Goal: Task Accomplishment & Management: Manage account settings

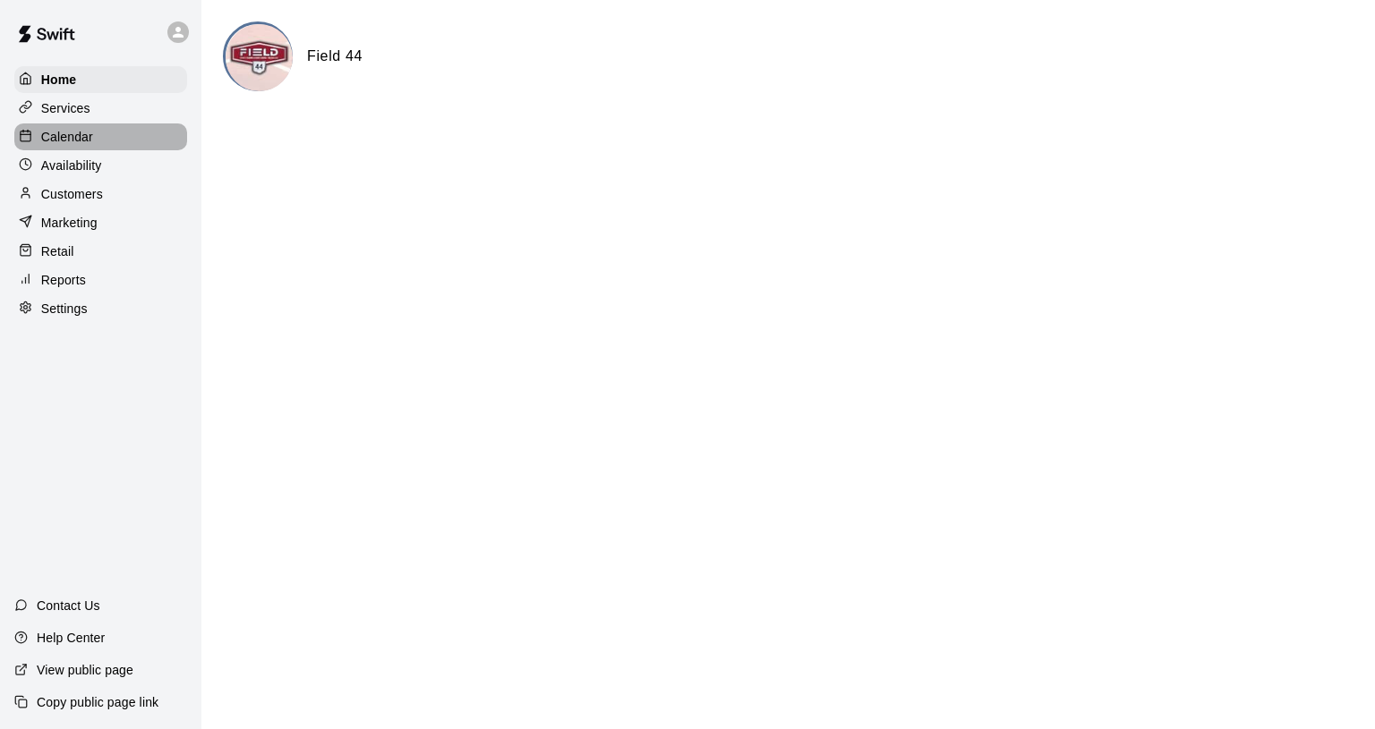
click at [74, 141] on p "Calendar" at bounding box center [67, 137] width 52 height 18
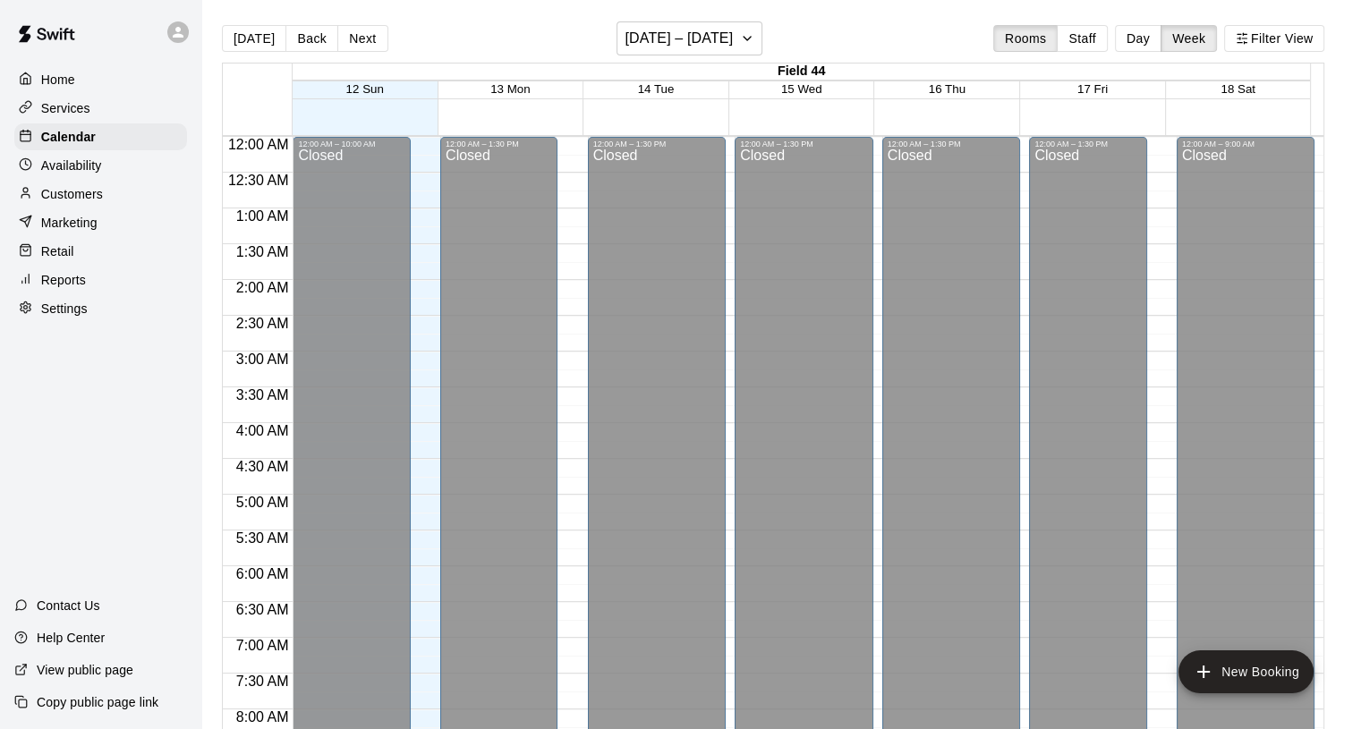
scroll to position [1032, 0]
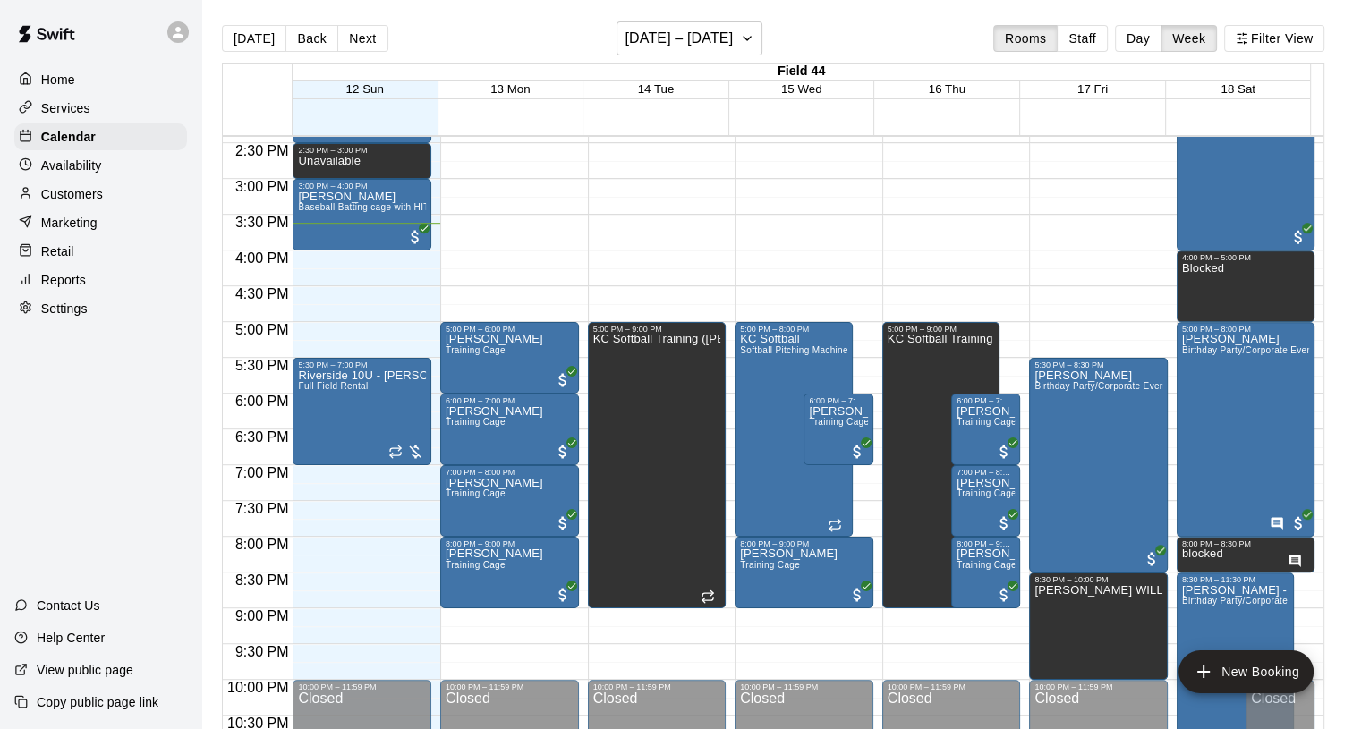
click at [1142, 38] on button "Day" at bounding box center [1138, 38] width 47 height 27
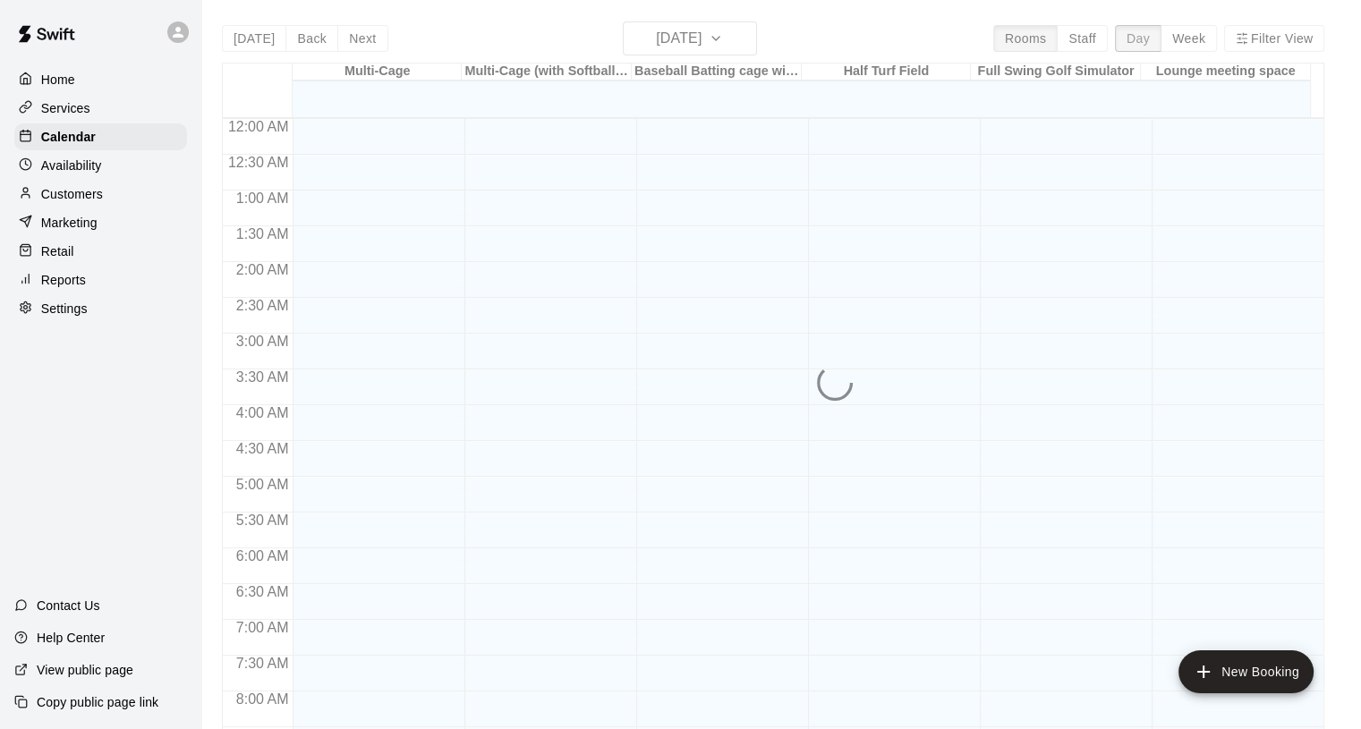
scroll to position [1087, 0]
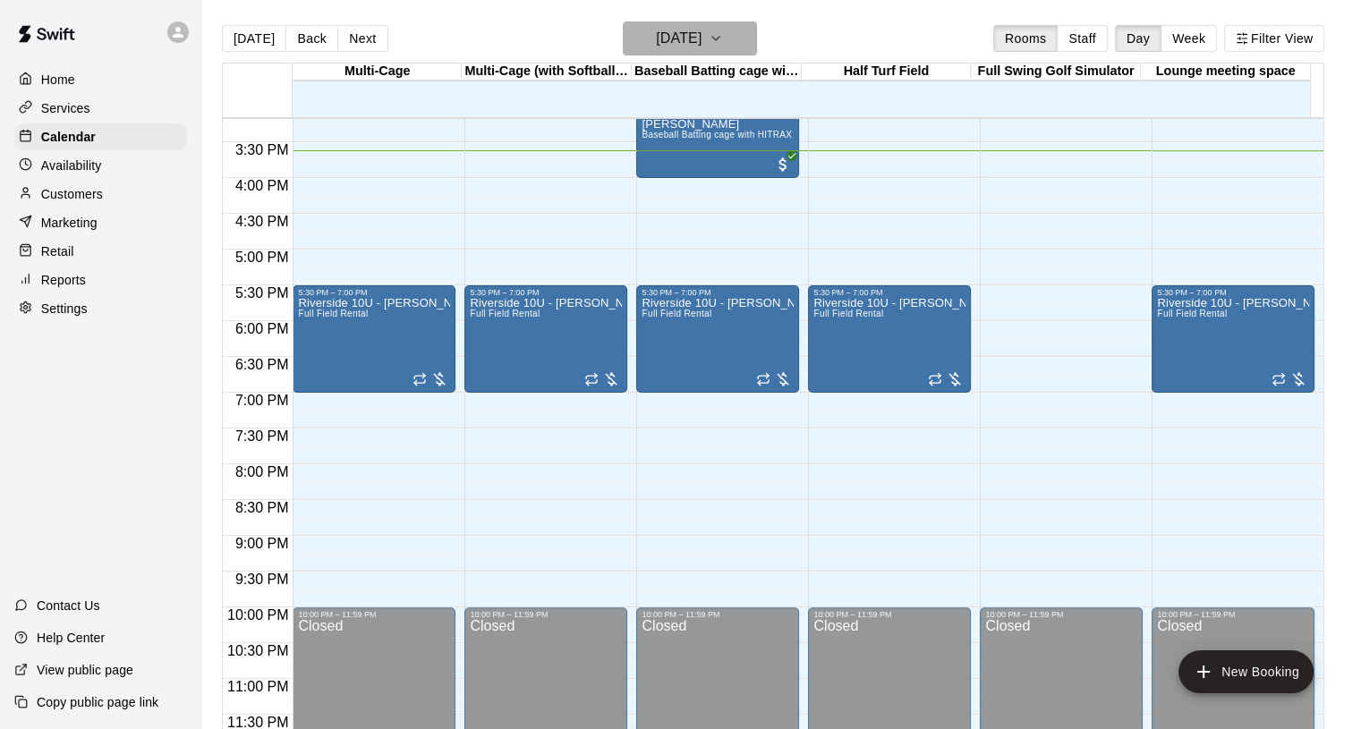
click at [723, 44] on icon "button" at bounding box center [716, 38] width 14 height 21
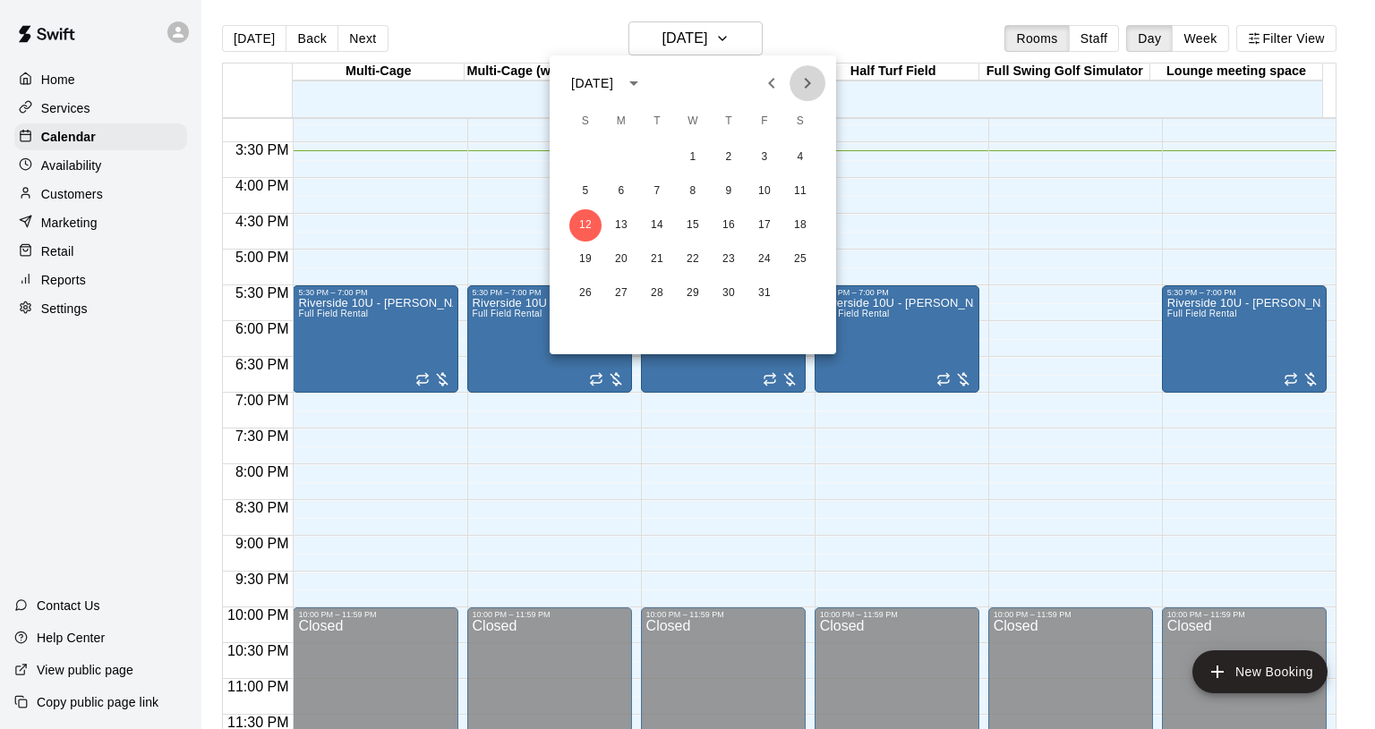
click at [791, 77] on button "Next month" at bounding box center [807, 83] width 36 height 36
click at [801, 79] on icon "Next month" at bounding box center [807, 82] width 21 height 21
drag, startPoint x: 790, startPoint y: 157, endPoint x: 804, endPoint y: 156, distance: 13.5
click at [792, 157] on button "6" at bounding box center [800, 157] width 32 height 32
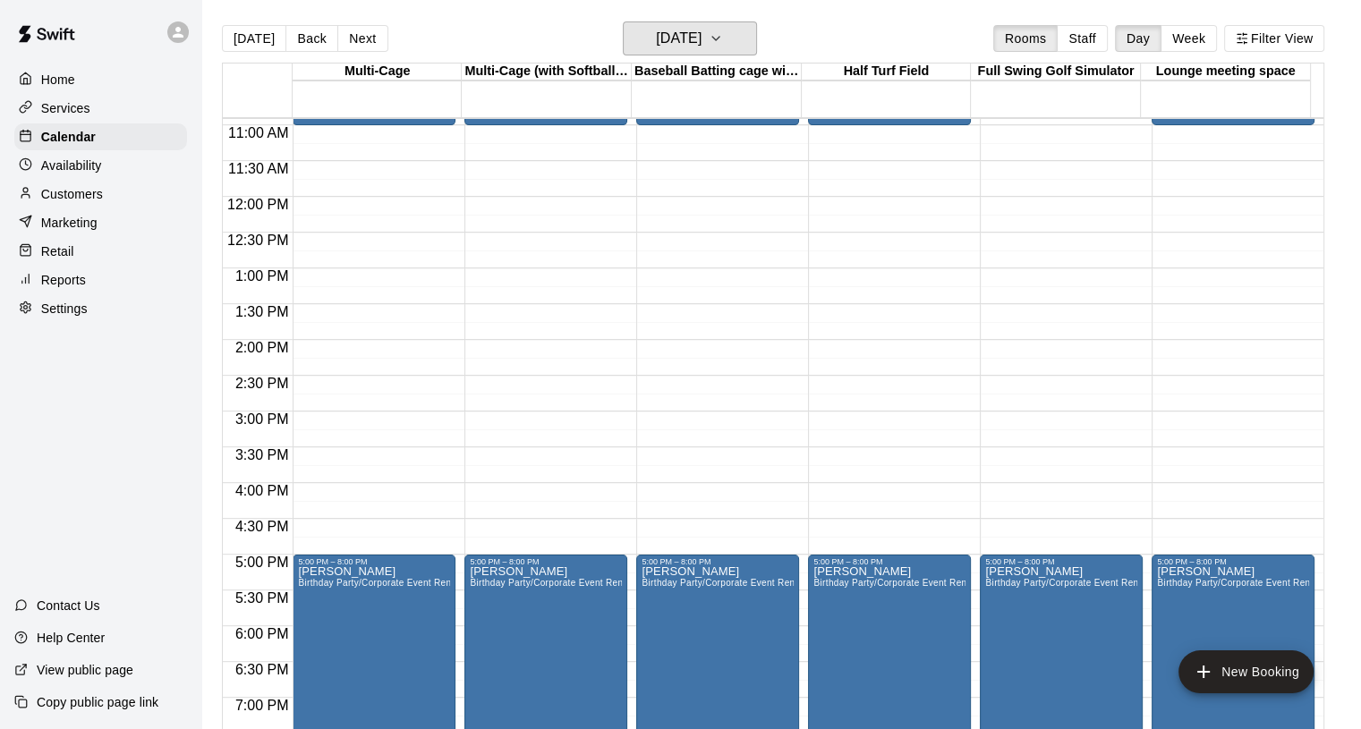
scroll to position [818, 0]
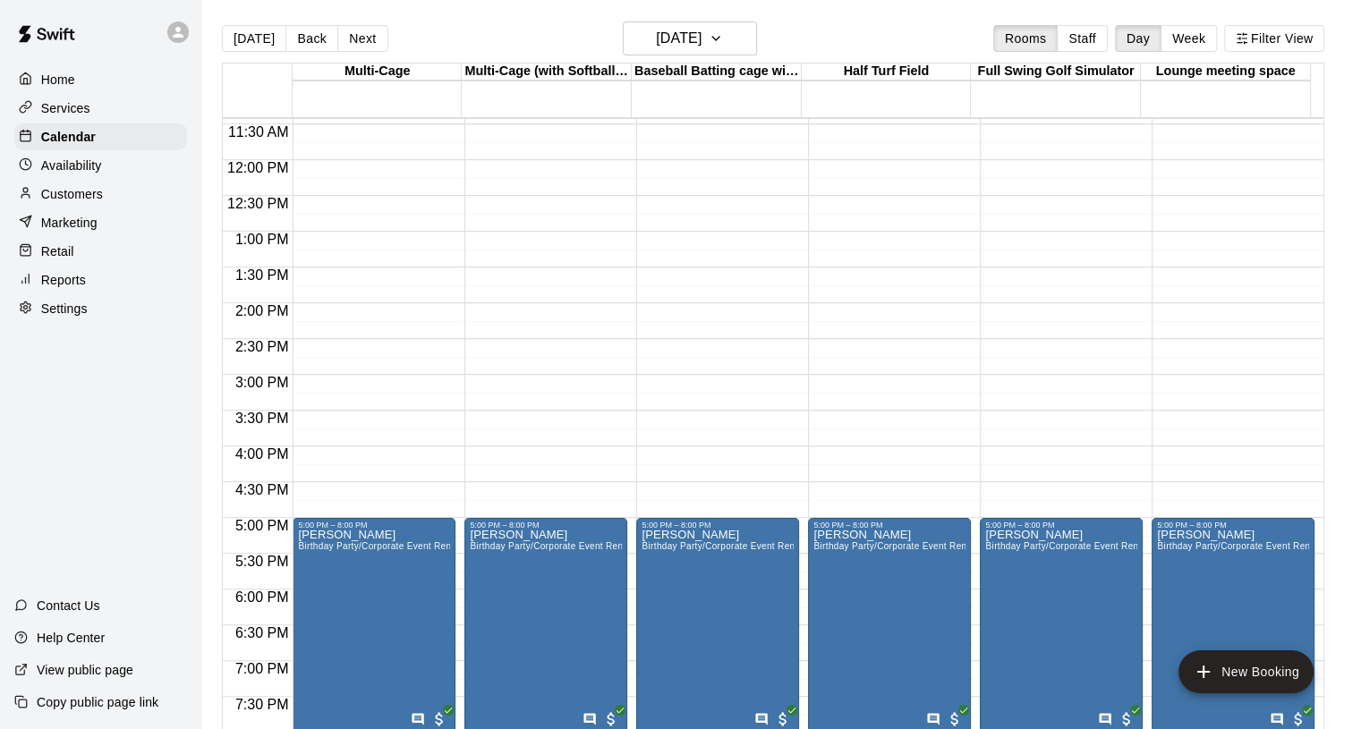
click at [55, 138] on p "Calendar" at bounding box center [68, 137] width 55 height 18
click at [63, 112] on p "Services" at bounding box center [65, 108] width 49 height 18
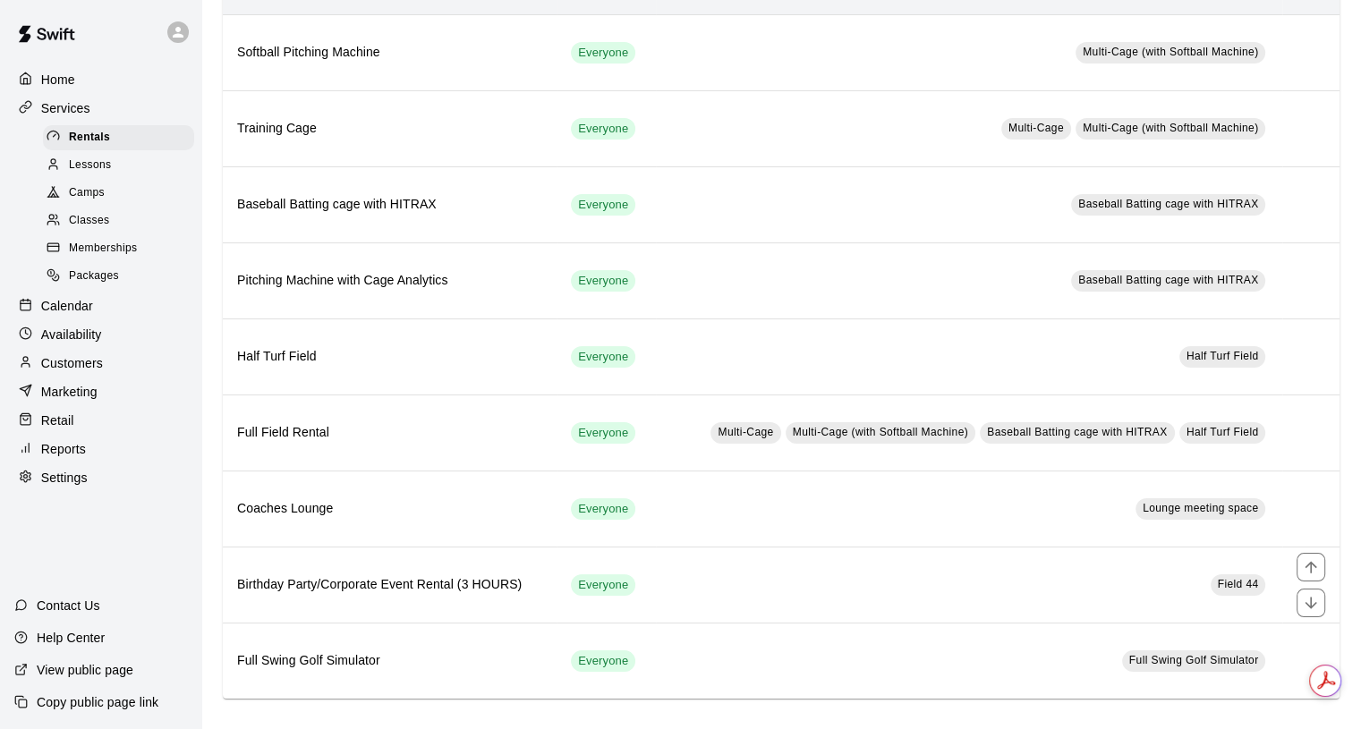
click at [340, 584] on h6 "Birthday Party/Corporate Event Rental (3 HOURS)" at bounding box center [389, 586] width 305 height 20
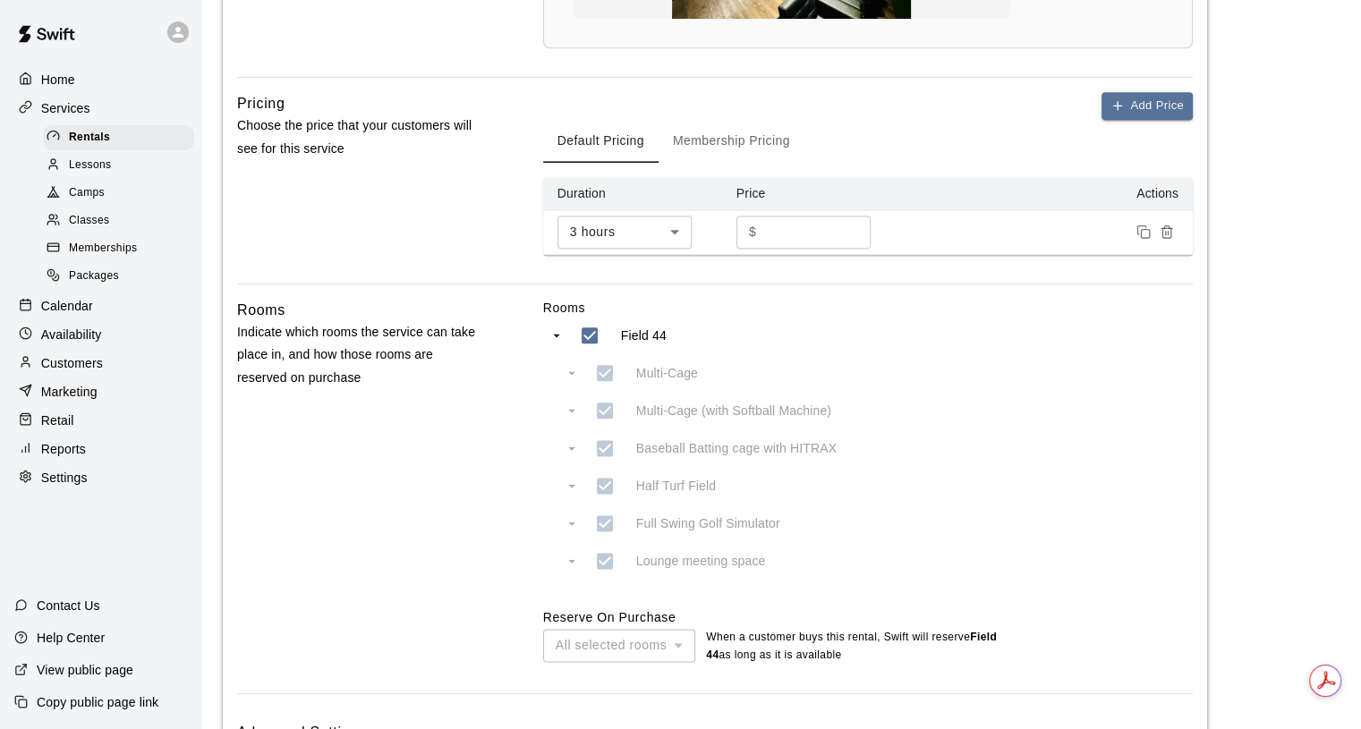
scroll to position [2299, 0]
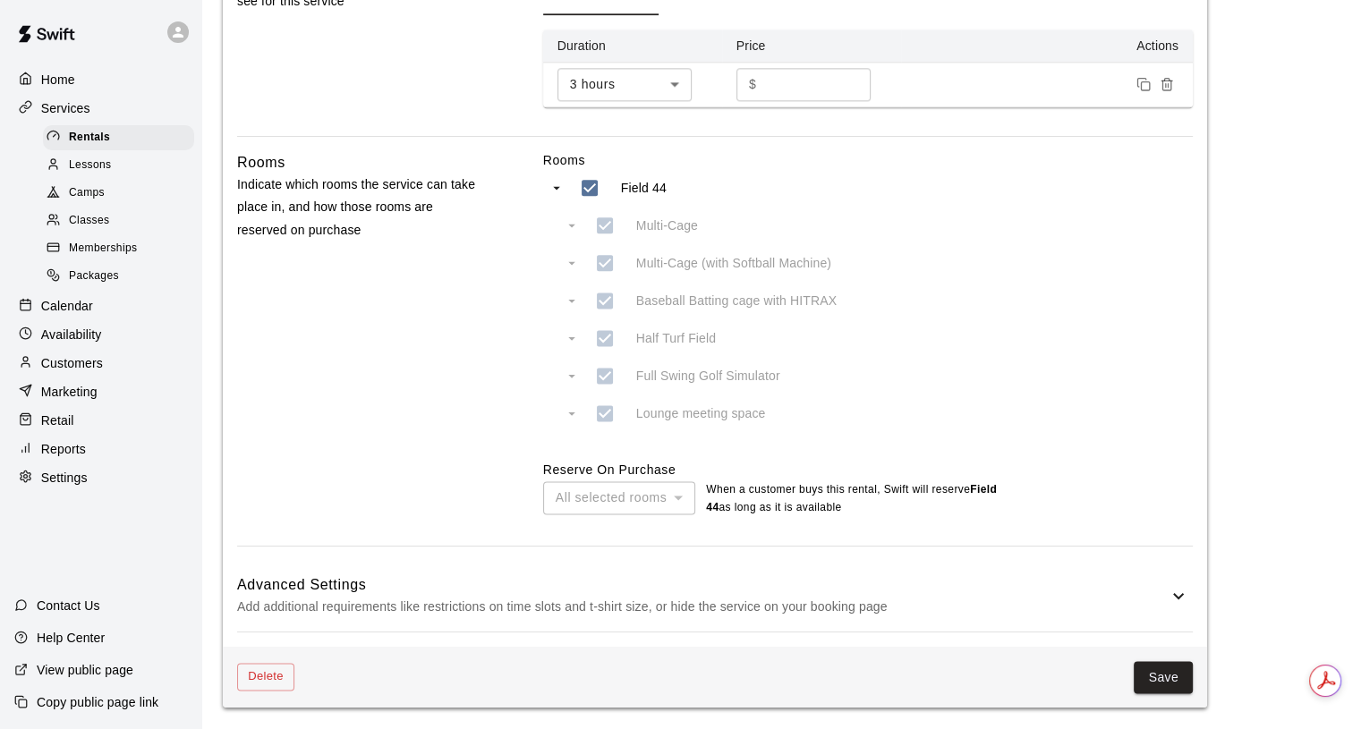
click at [1174, 593] on icon at bounding box center [1178, 595] width 21 height 21
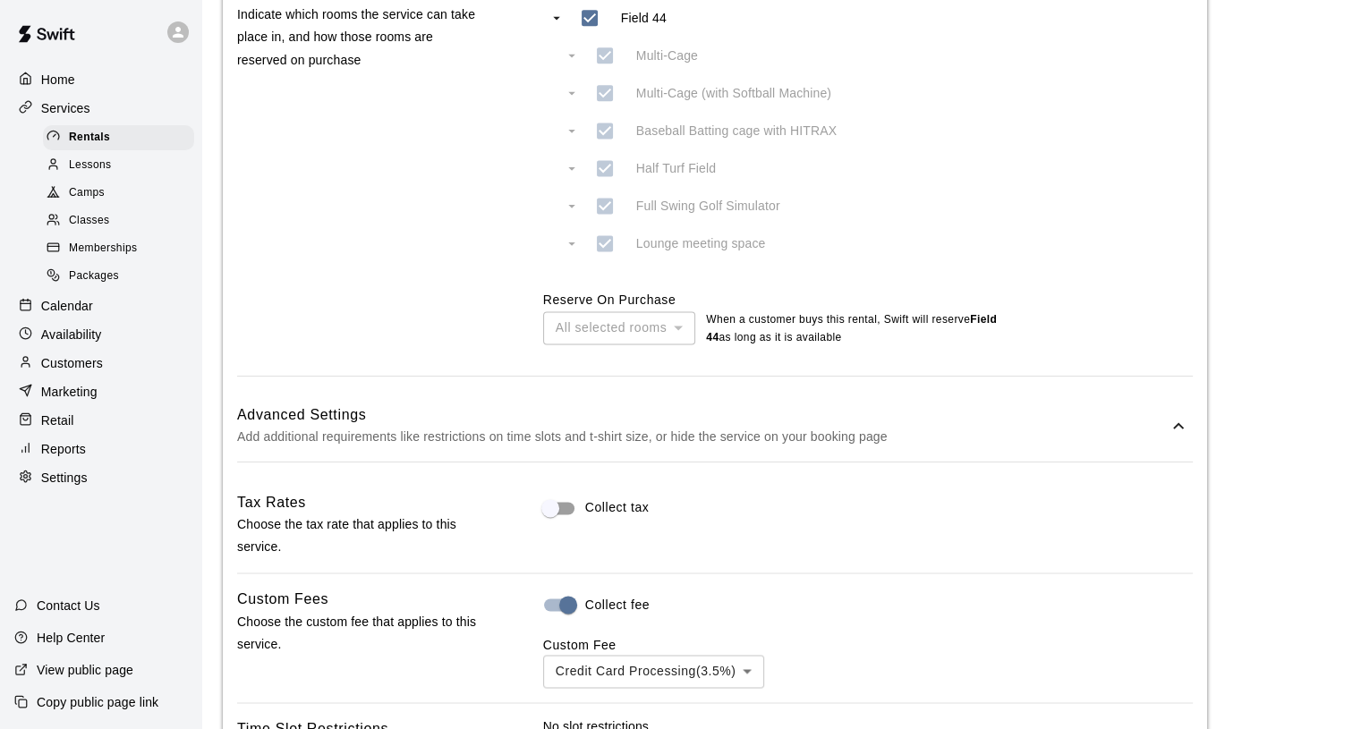
scroll to position [2217, 0]
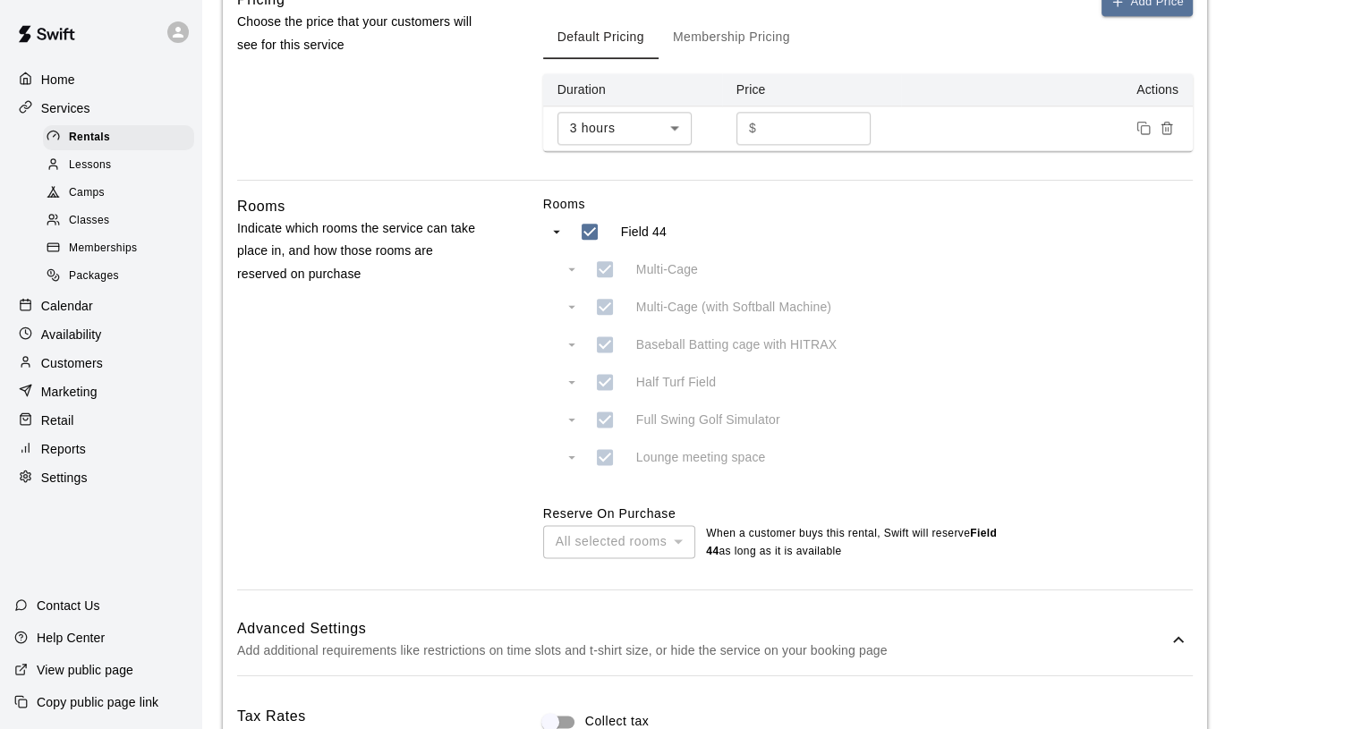
click at [86, 344] on p "Availability" at bounding box center [71, 335] width 61 height 18
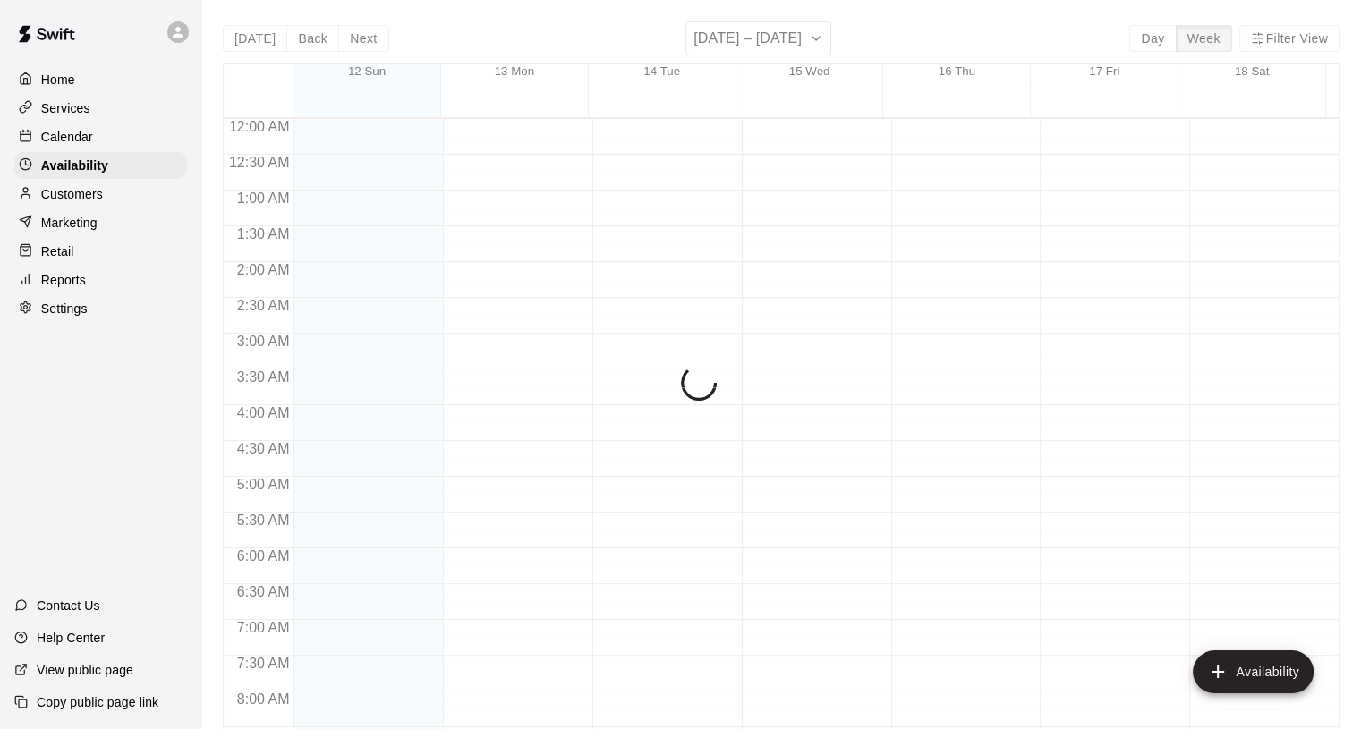
scroll to position [1086, 0]
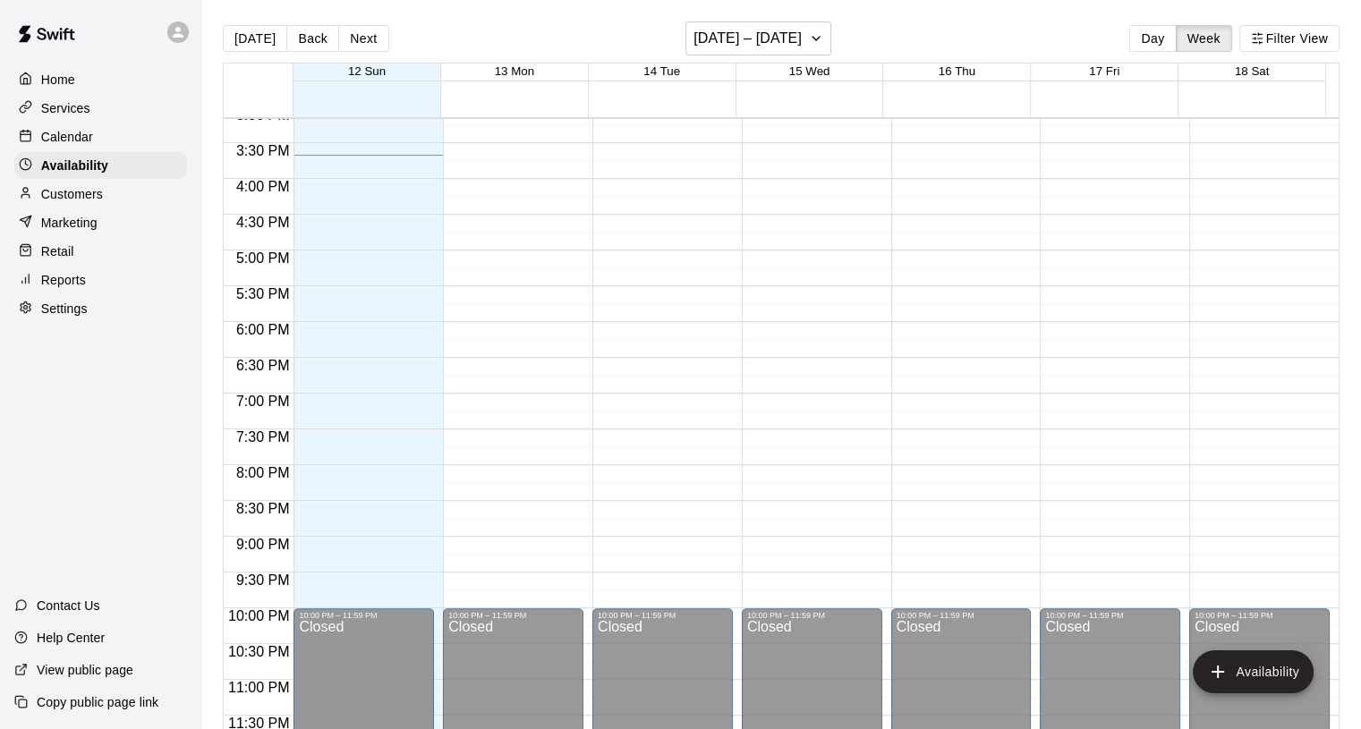
click at [78, 175] on p "Availability" at bounding box center [74, 166] width 67 height 18
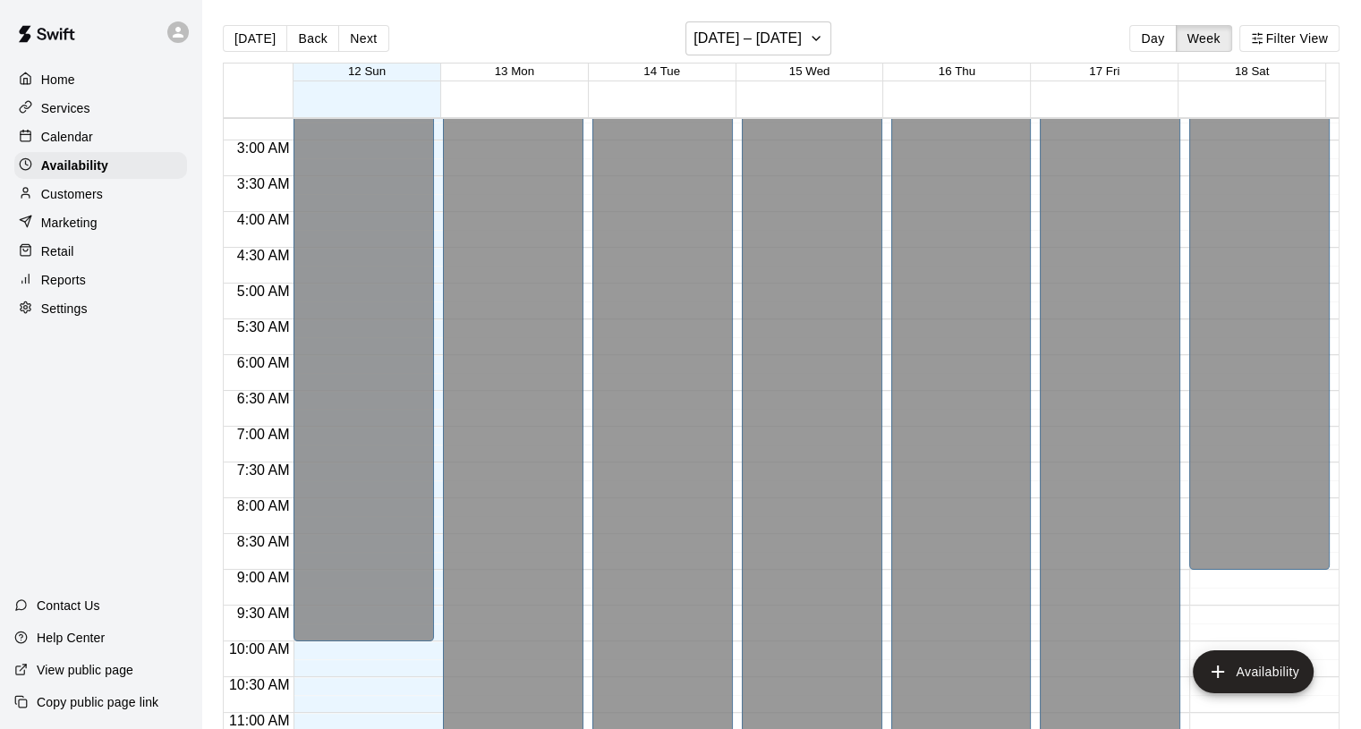
scroll to position [191, 0]
drag, startPoint x: 1160, startPoint y: 35, endPoint x: 1091, endPoint y: 53, distance: 71.2
click at [1153, 38] on button "Day" at bounding box center [1153, 38] width 47 height 27
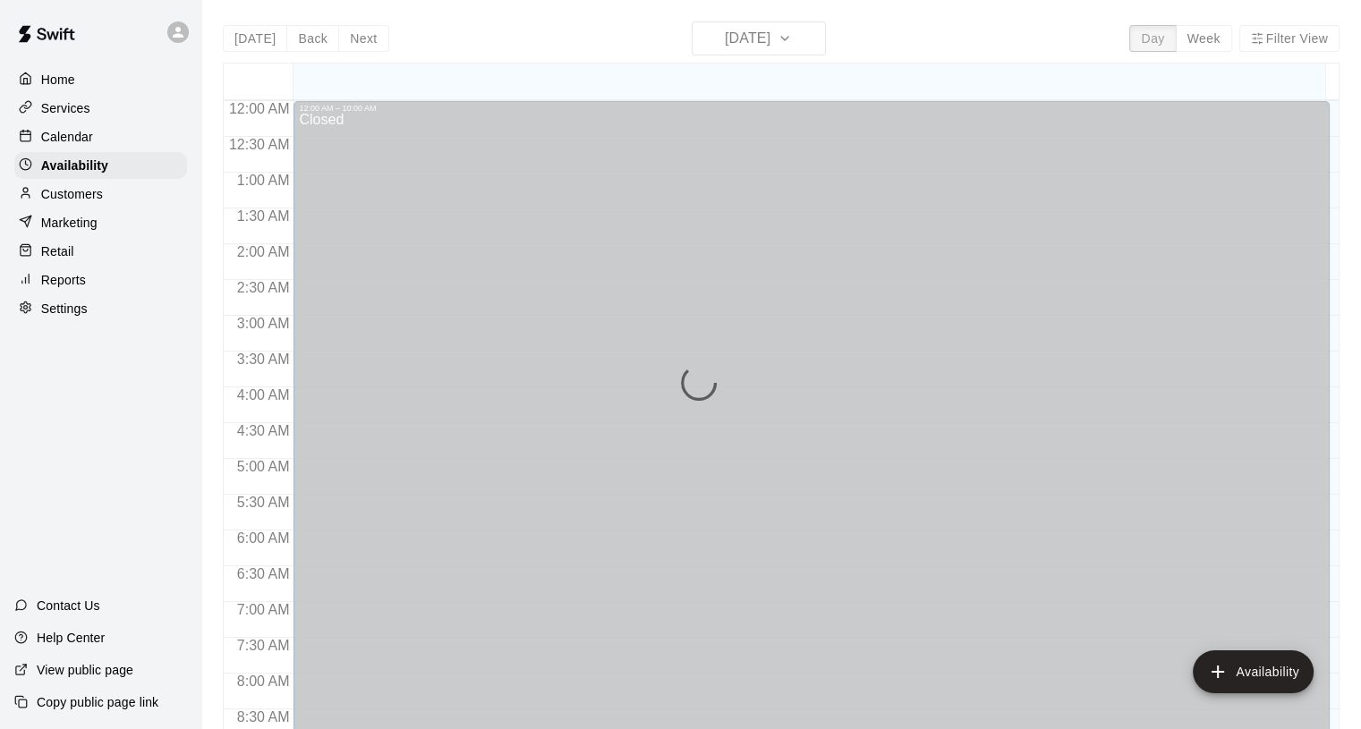
scroll to position [1068, 0]
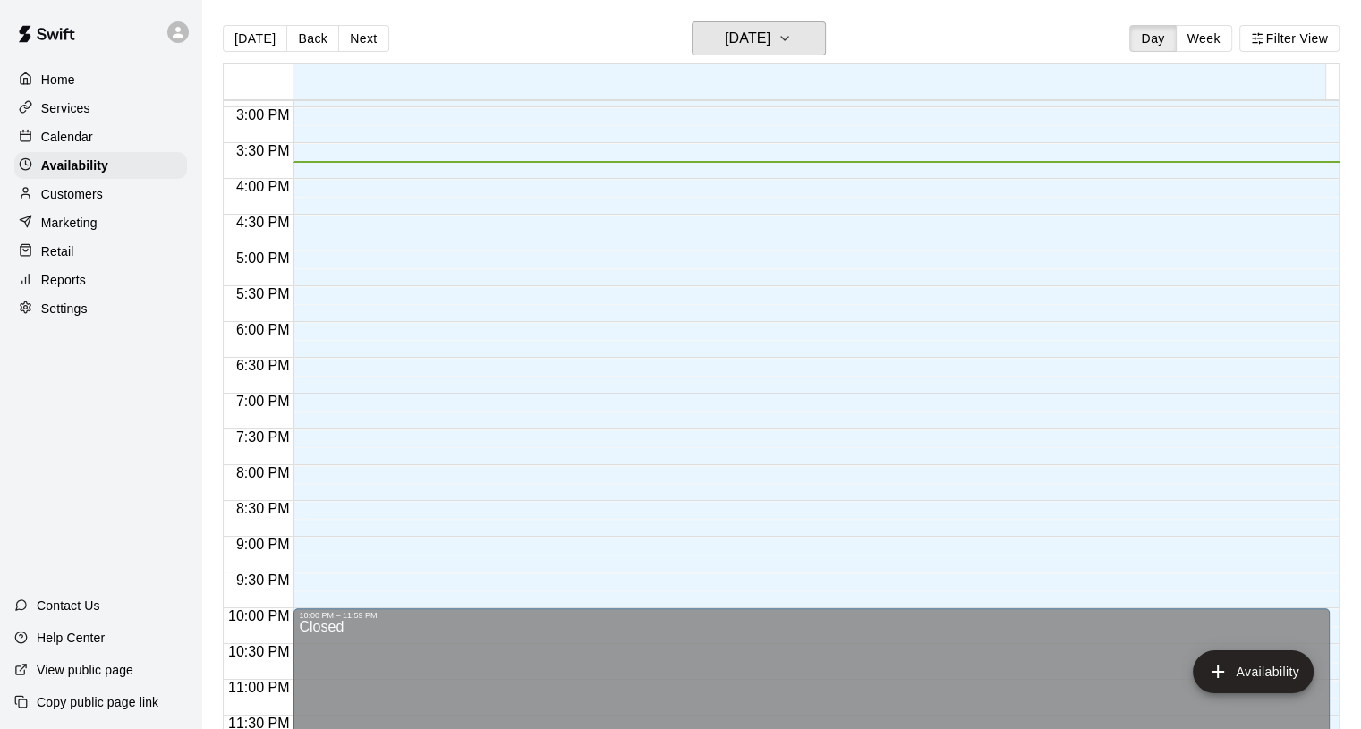
click at [735, 38] on h6 "[DATE]" at bounding box center [748, 38] width 46 height 25
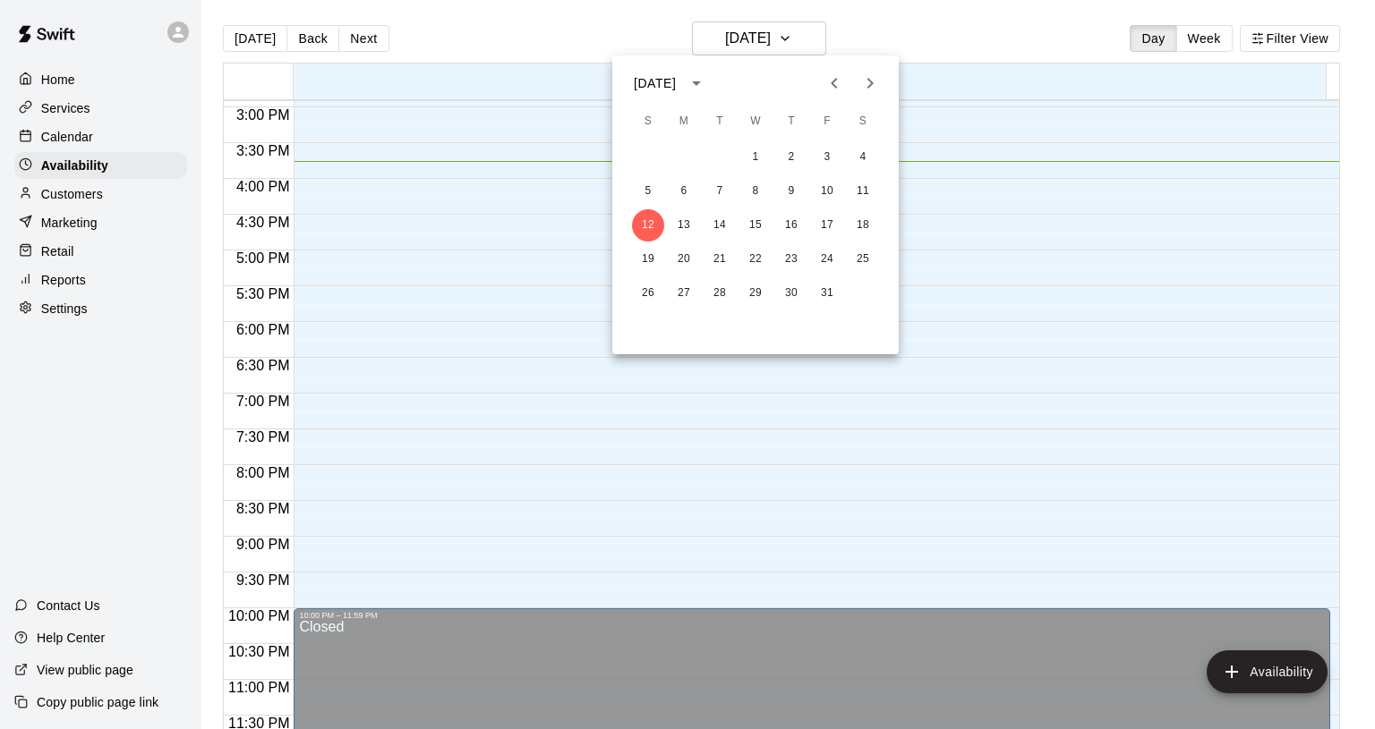
click at [872, 83] on icon "Next month" at bounding box center [869, 82] width 21 height 21
click at [872, 83] on icon "Next month" at bounding box center [870, 83] width 6 height 11
click at [864, 146] on button "6" at bounding box center [863, 157] width 32 height 32
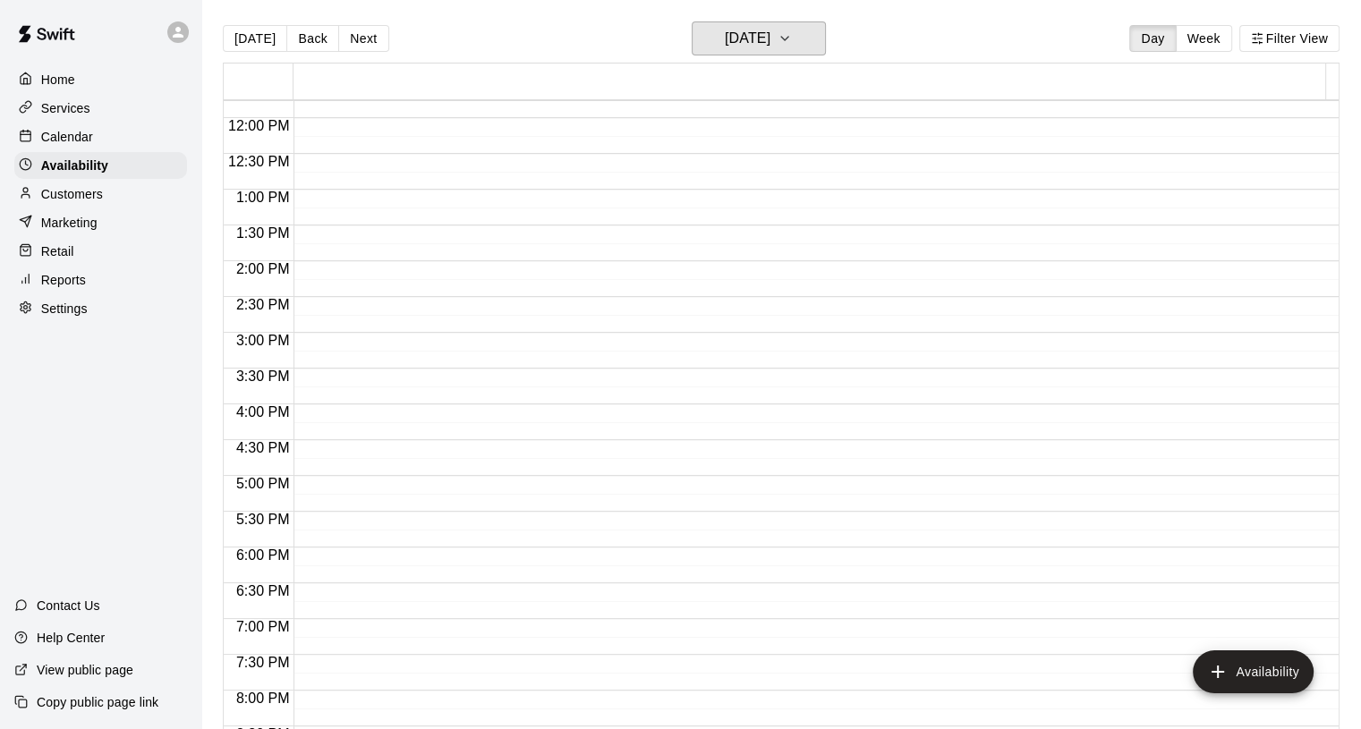
scroll to position [620, 0]
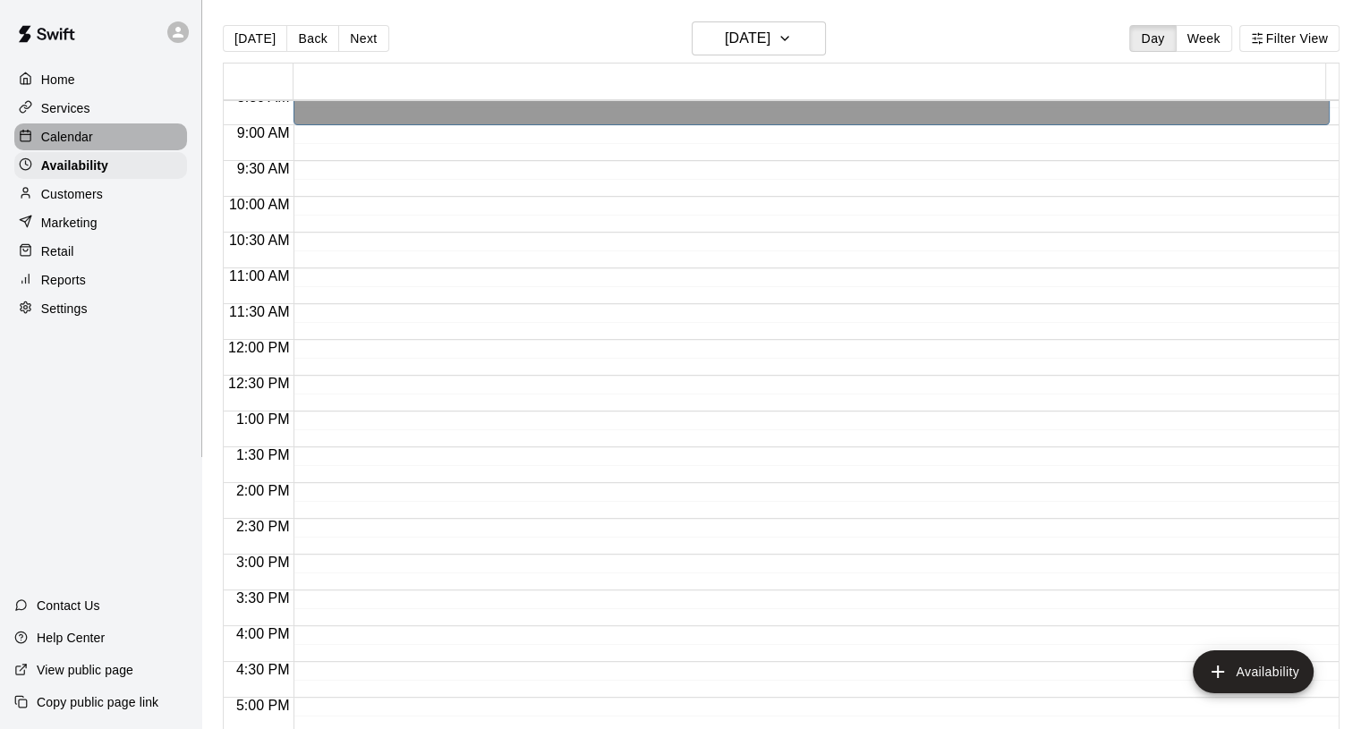
click at [54, 132] on p "Calendar" at bounding box center [67, 137] width 52 height 18
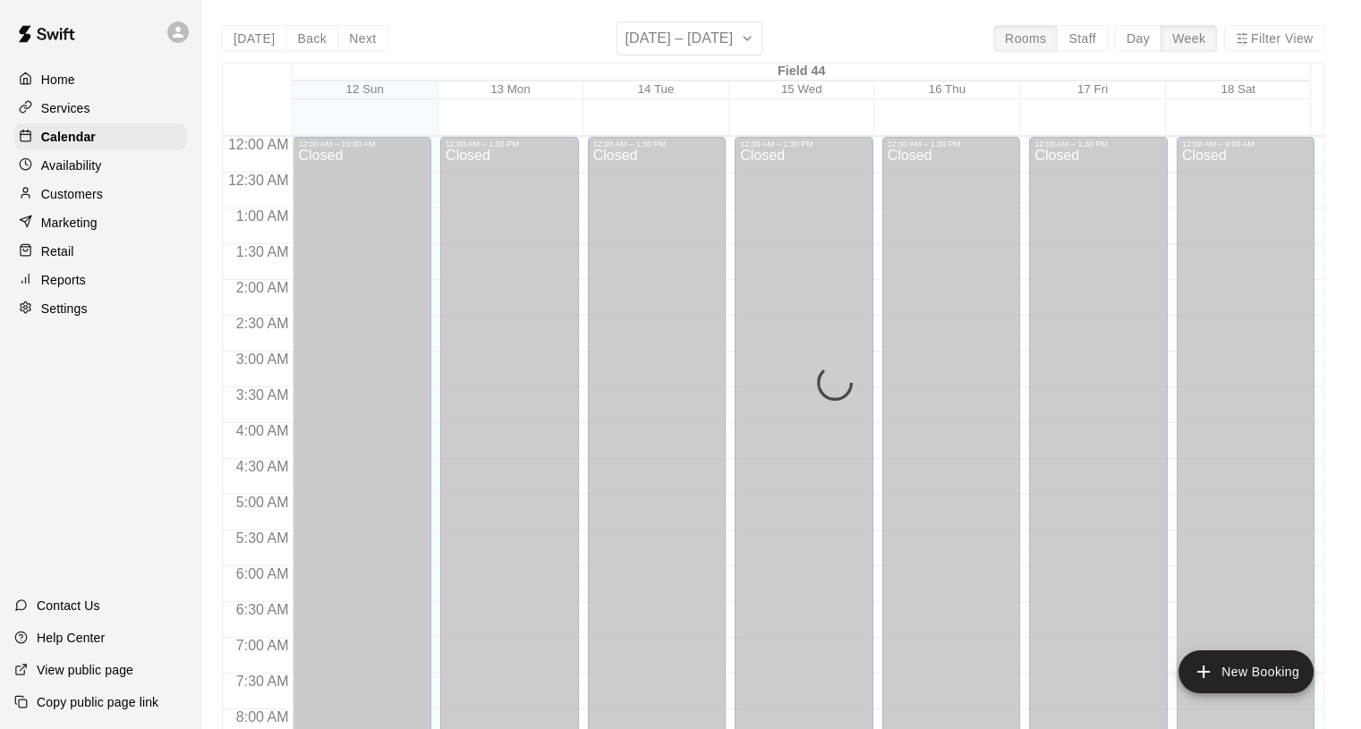
scroll to position [1032, 0]
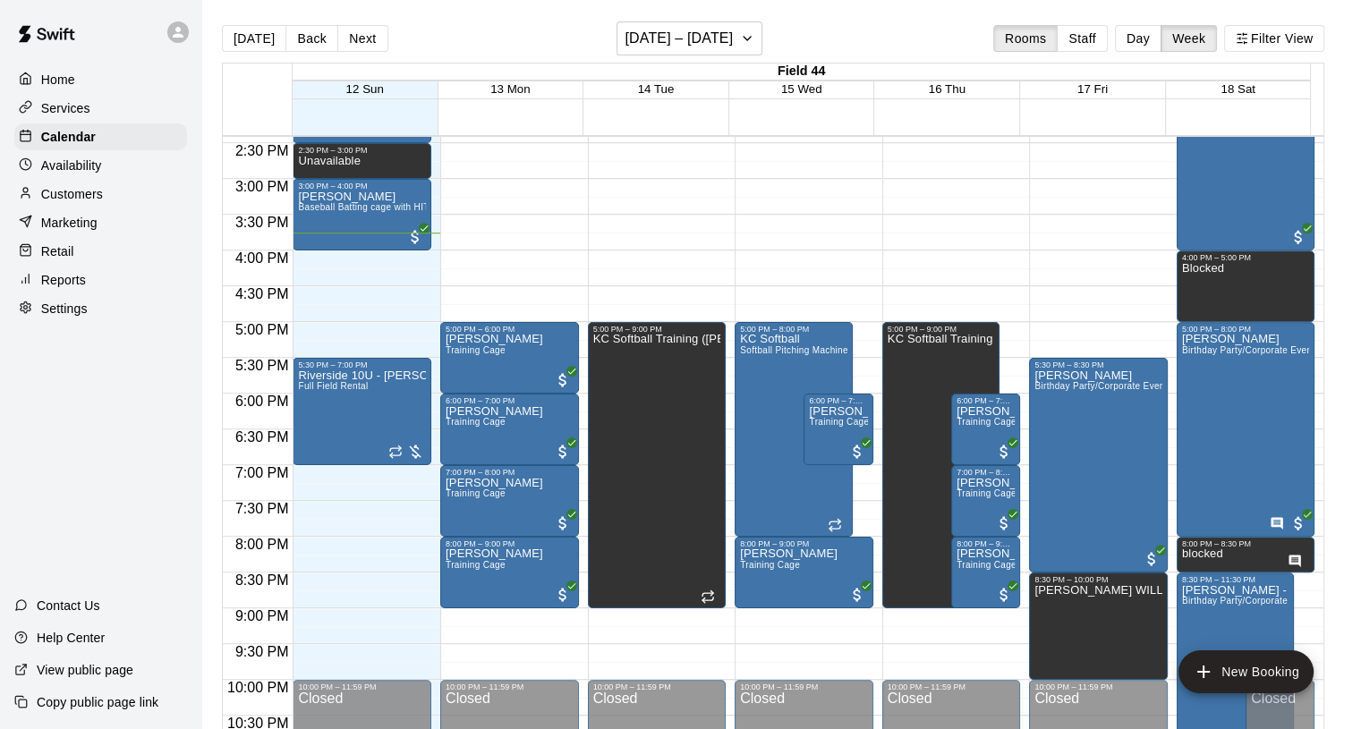
click at [1143, 39] on button "Day" at bounding box center [1138, 38] width 47 height 27
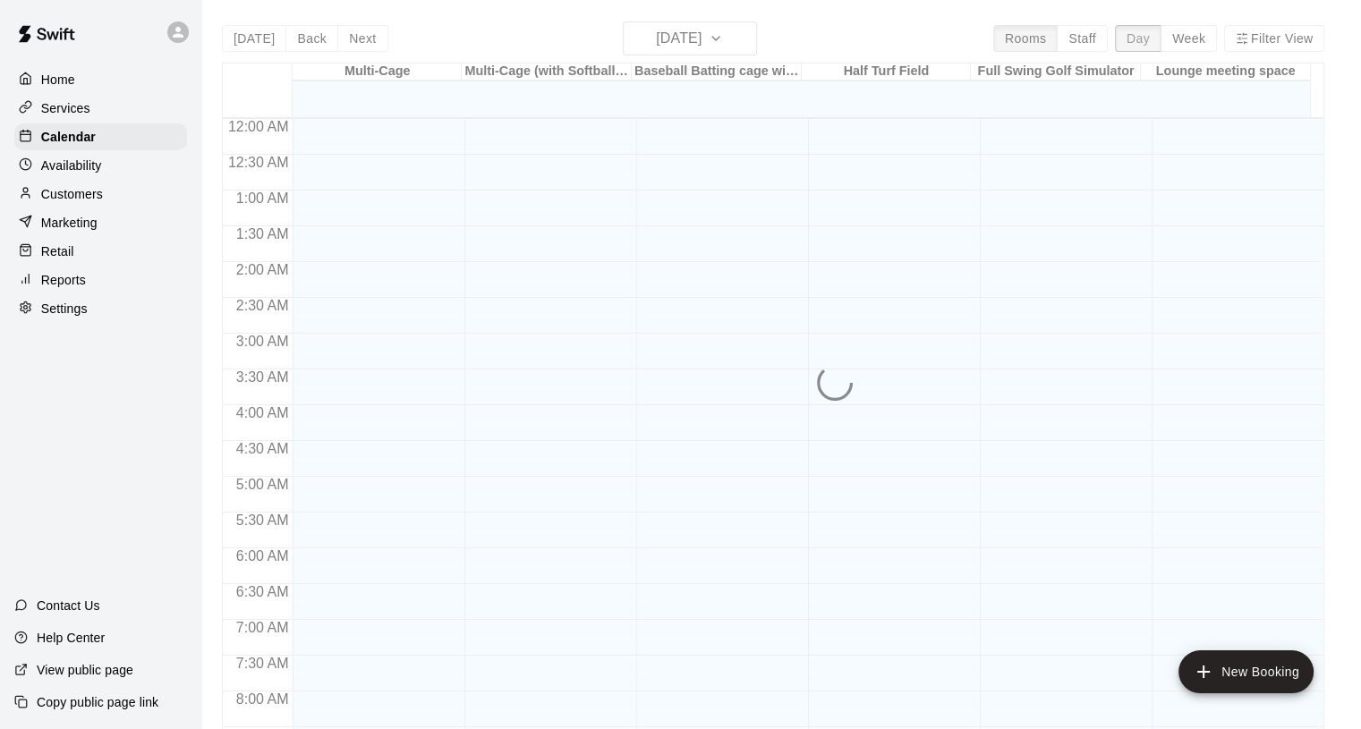
scroll to position [1087, 0]
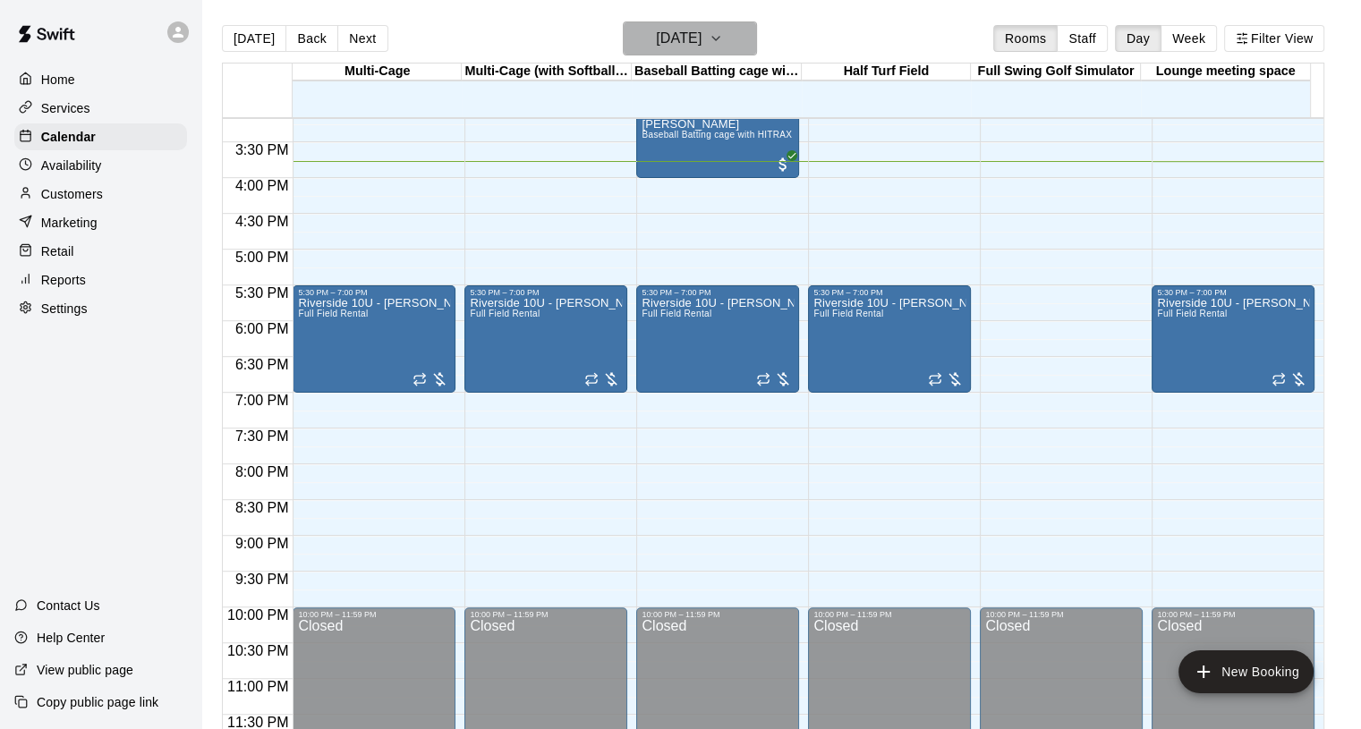
click at [723, 31] on icon "button" at bounding box center [716, 38] width 14 height 21
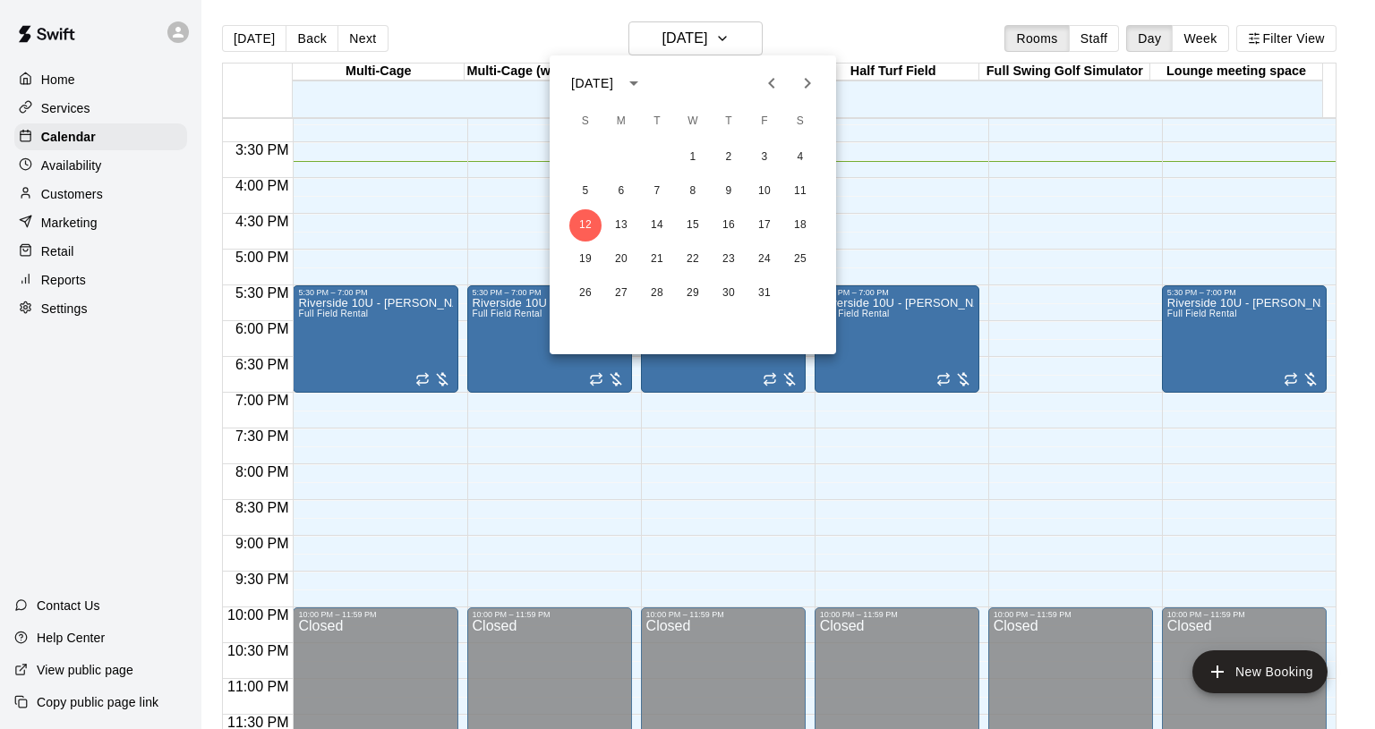
click at [807, 80] on icon "Next month" at bounding box center [808, 83] width 6 height 11
click at [800, 157] on button "6" at bounding box center [800, 157] width 32 height 32
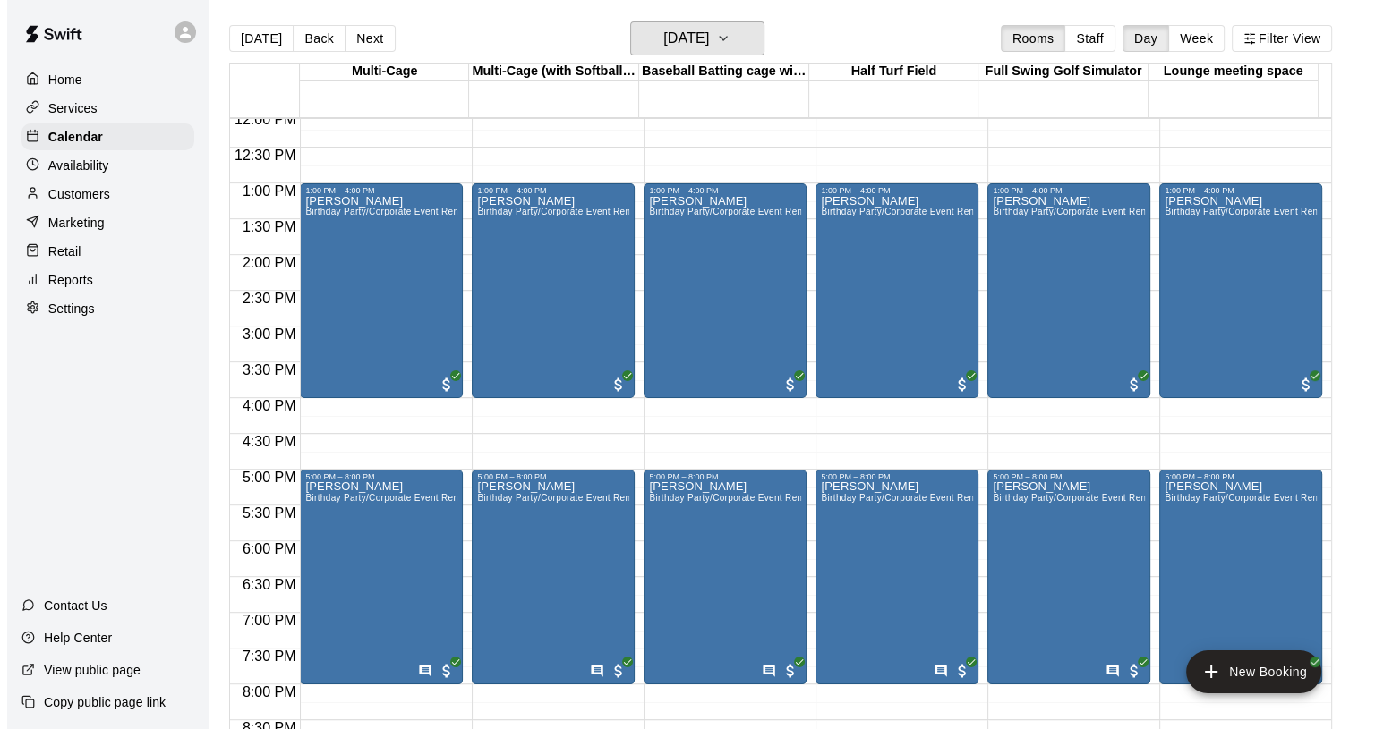
scroll to position [729, 0]
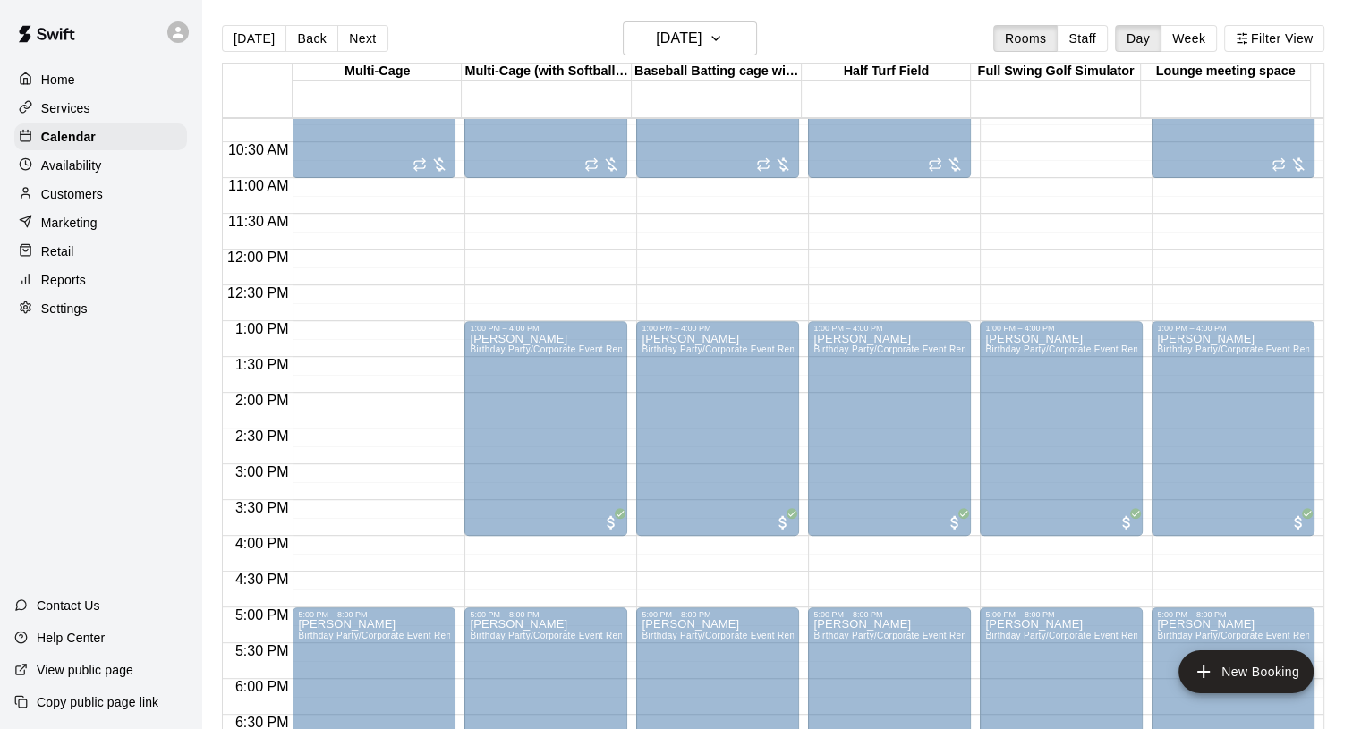
click at [362, 403] on div "[PERSON_NAME] Birthday Party/Corporate Event Rental (3 HOURS)" at bounding box center [374, 697] width 152 height 729
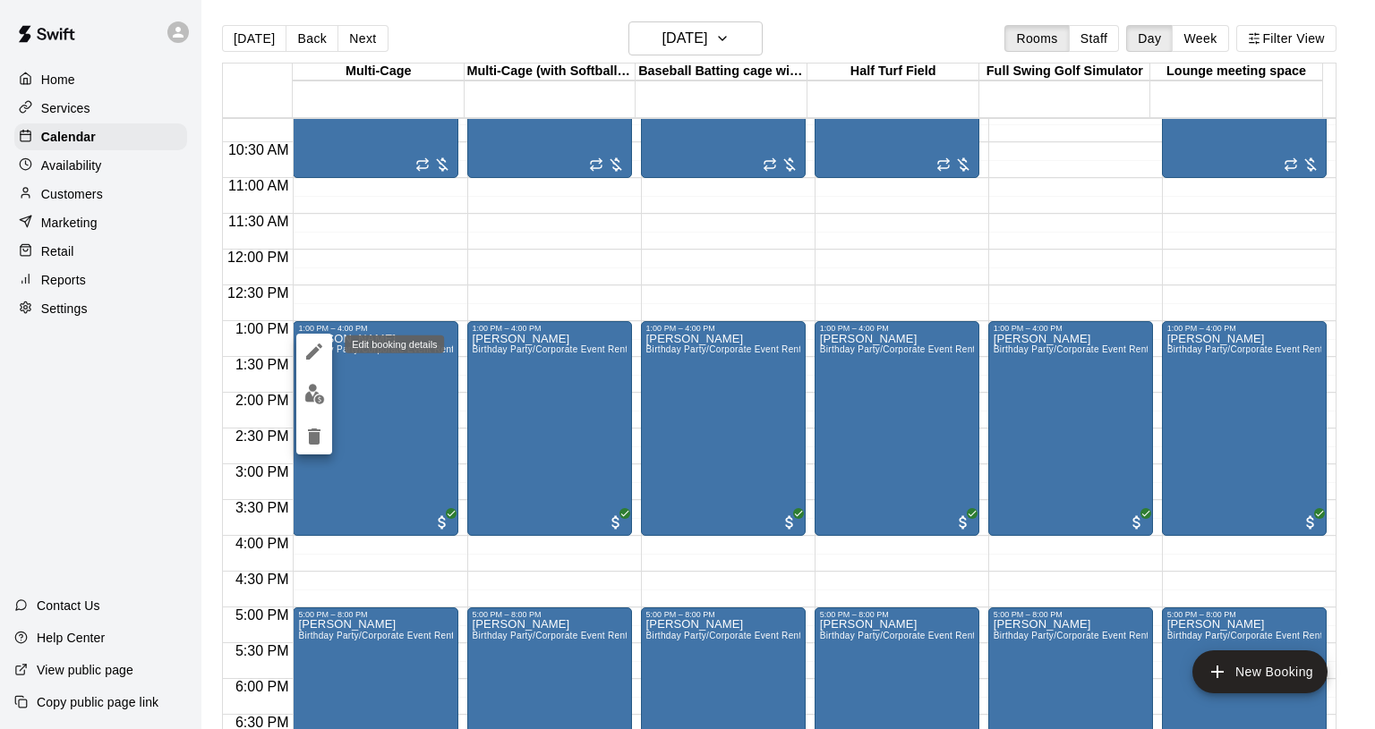
click at [317, 346] on icon "edit" at bounding box center [313, 351] width 21 height 21
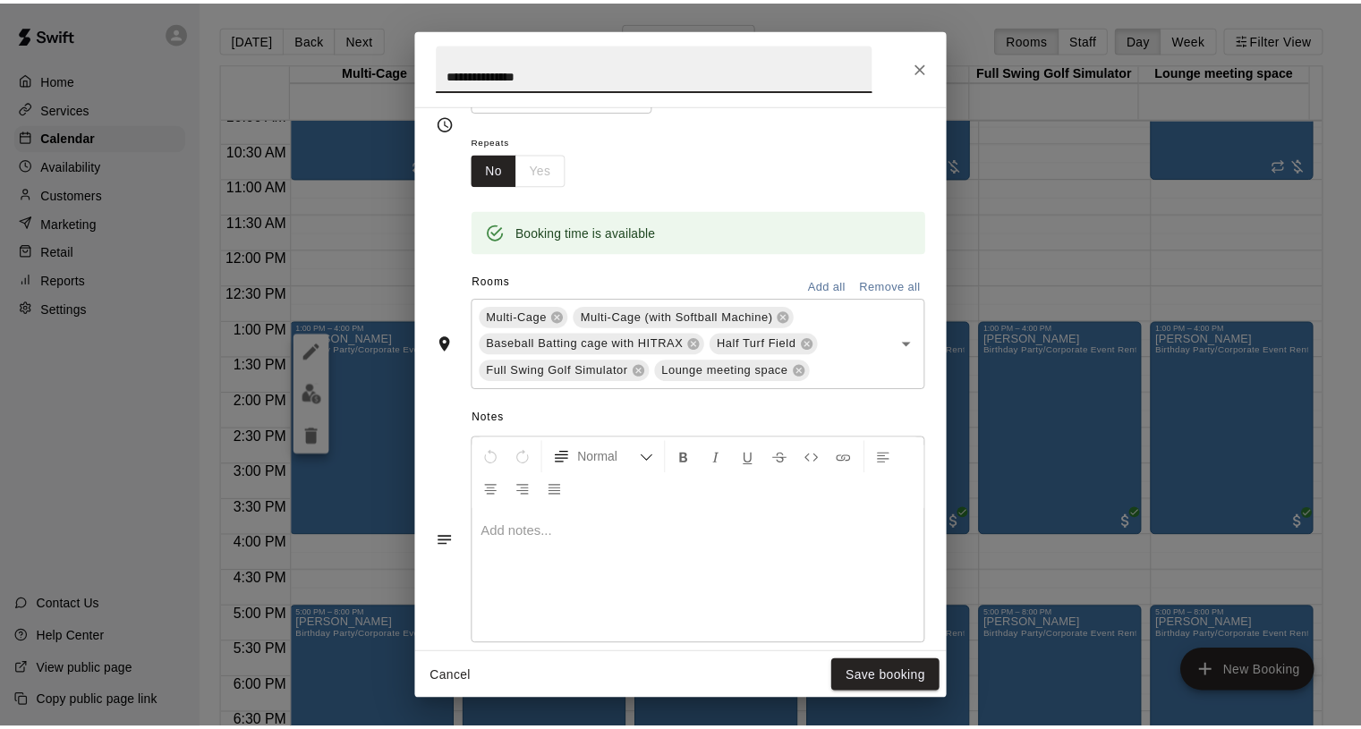
scroll to position [269, 0]
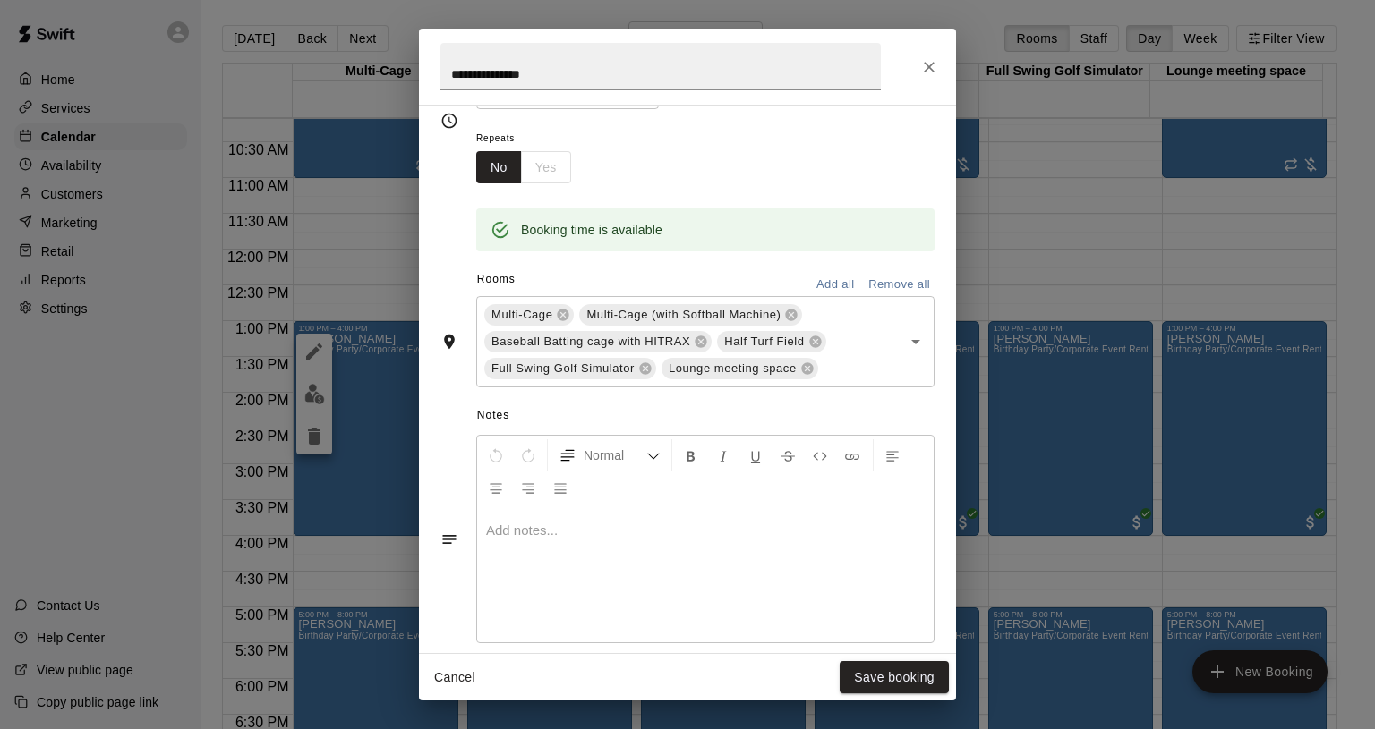
click at [644, 575] on div at bounding box center [705, 575] width 456 height 134
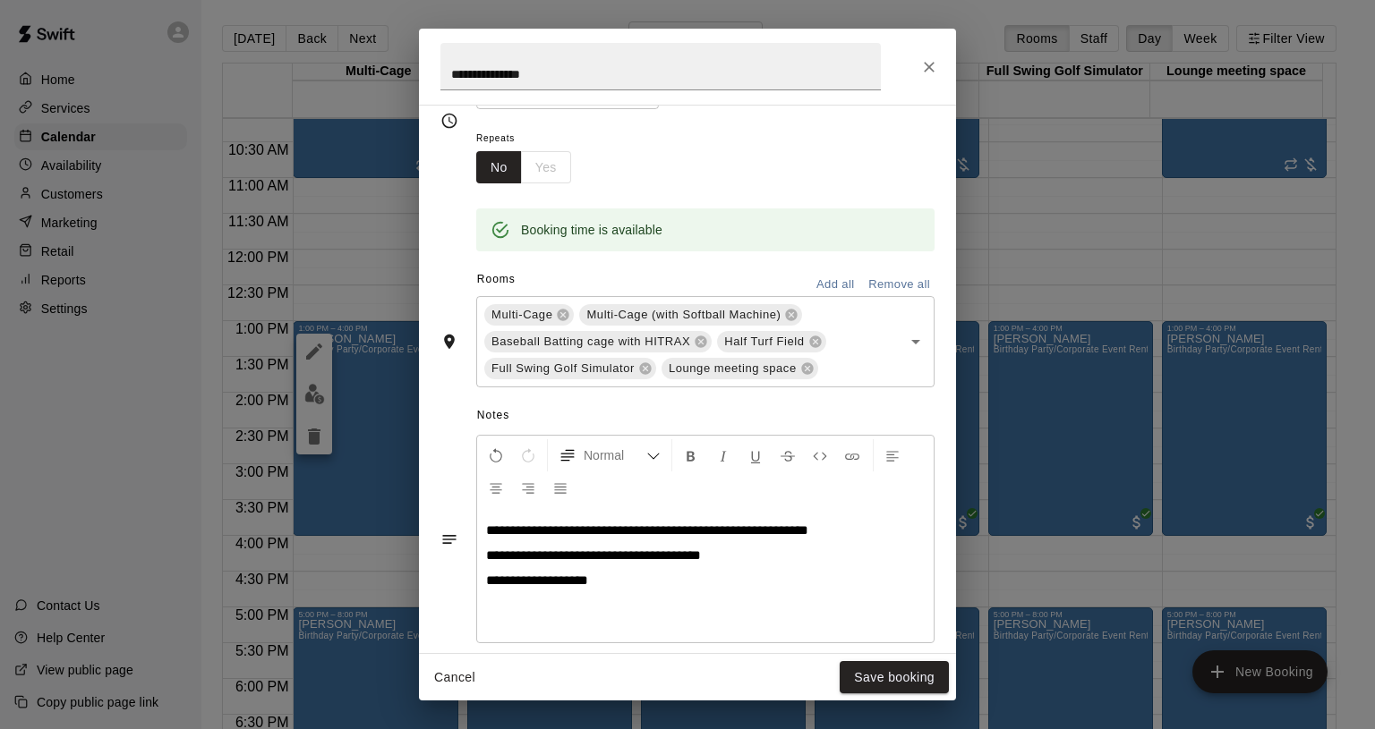
click at [906, 679] on button "Save booking" at bounding box center [894, 677] width 109 height 33
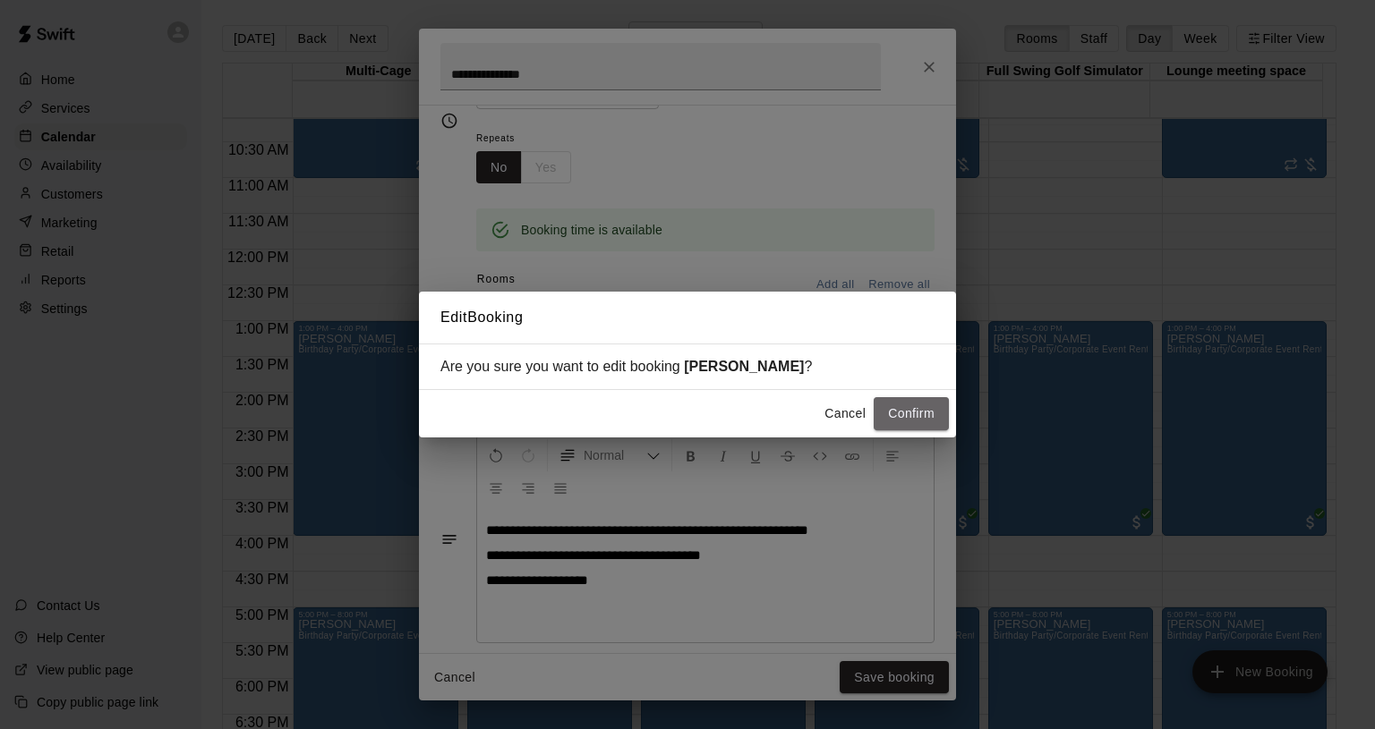
click at [913, 415] on button "Confirm" at bounding box center [911, 413] width 75 height 33
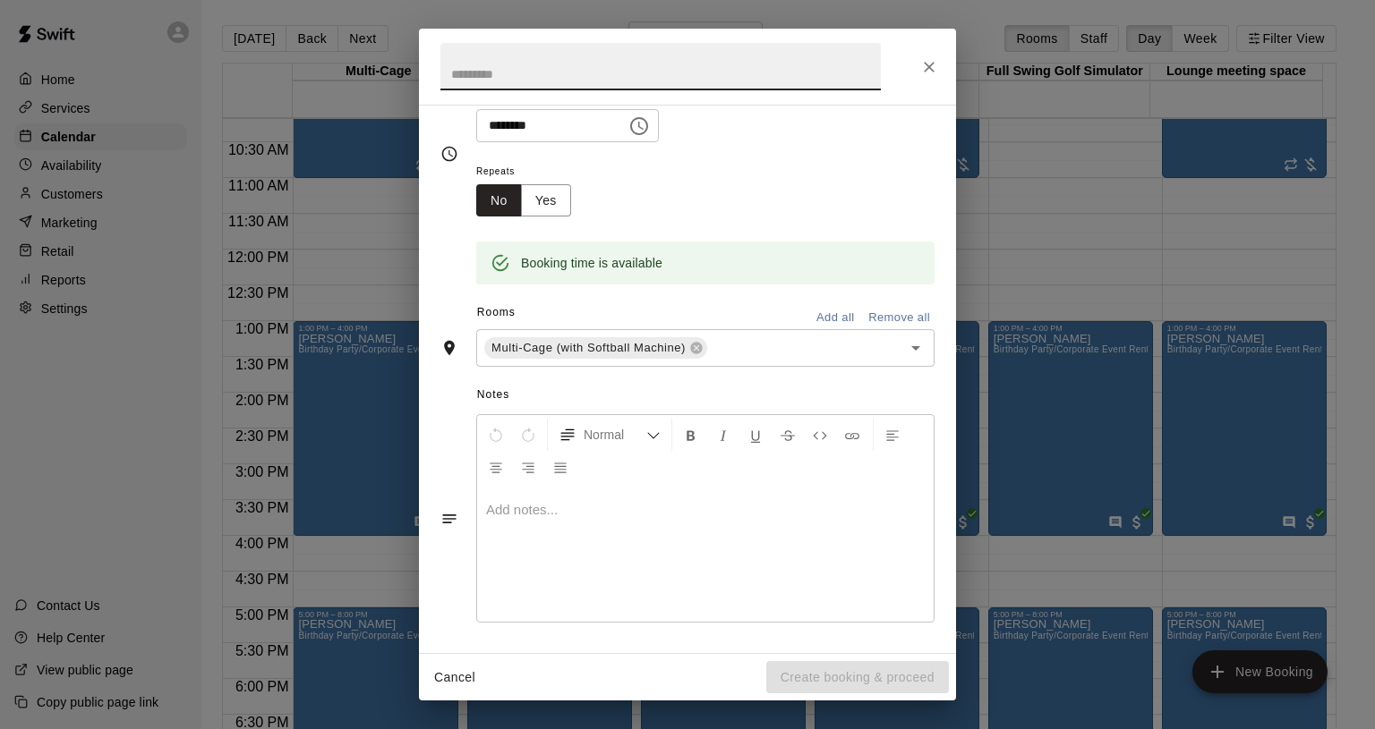
scroll to position [236, 0]
click at [320, 540] on div "**********" at bounding box center [687, 364] width 1375 height 729
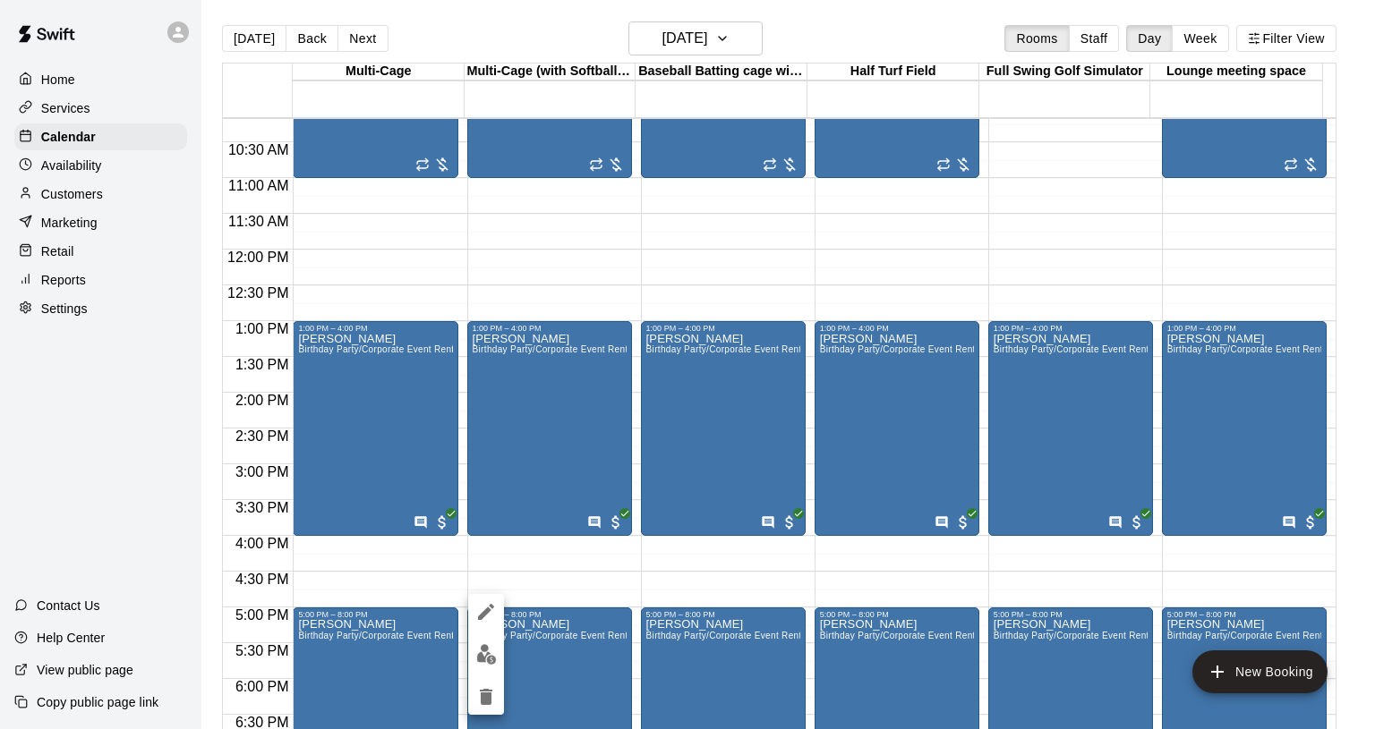
click at [490, 611] on icon "edit" at bounding box center [486, 612] width 16 height 16
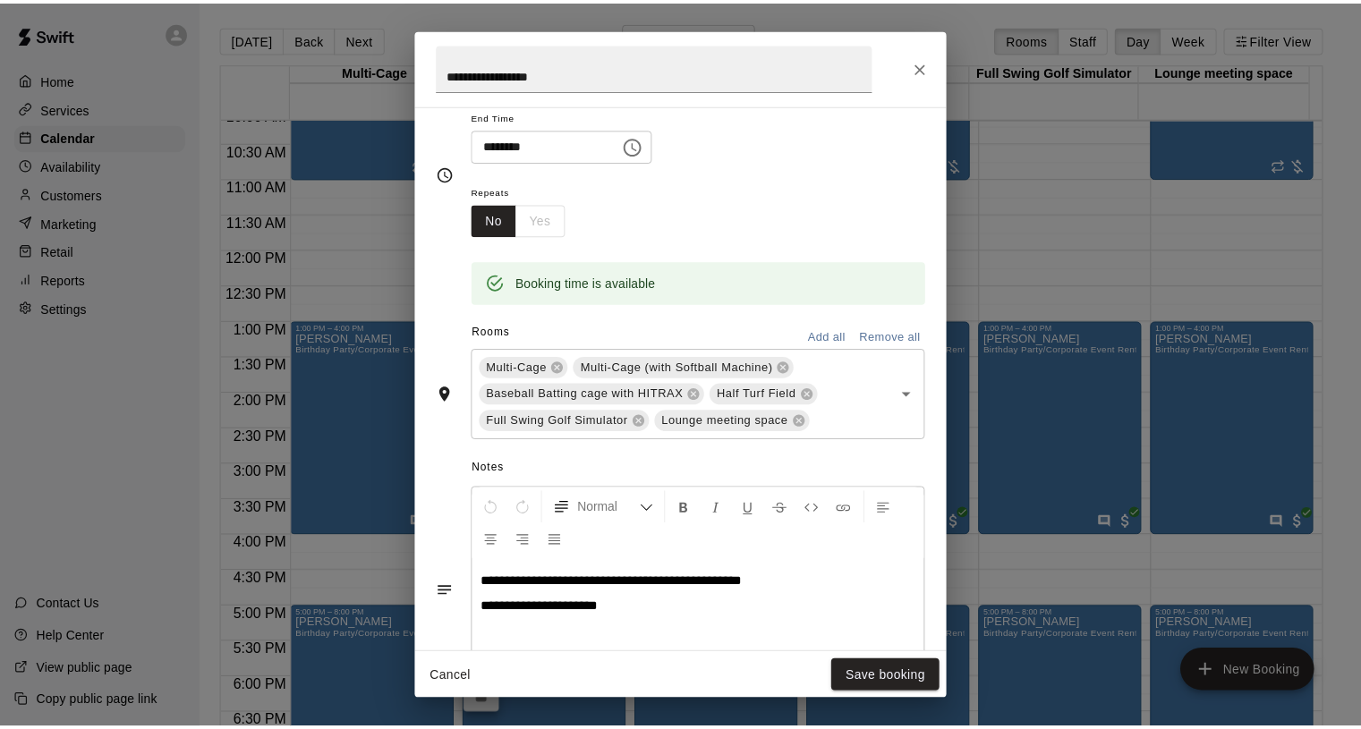
scroll to position [0, 0]
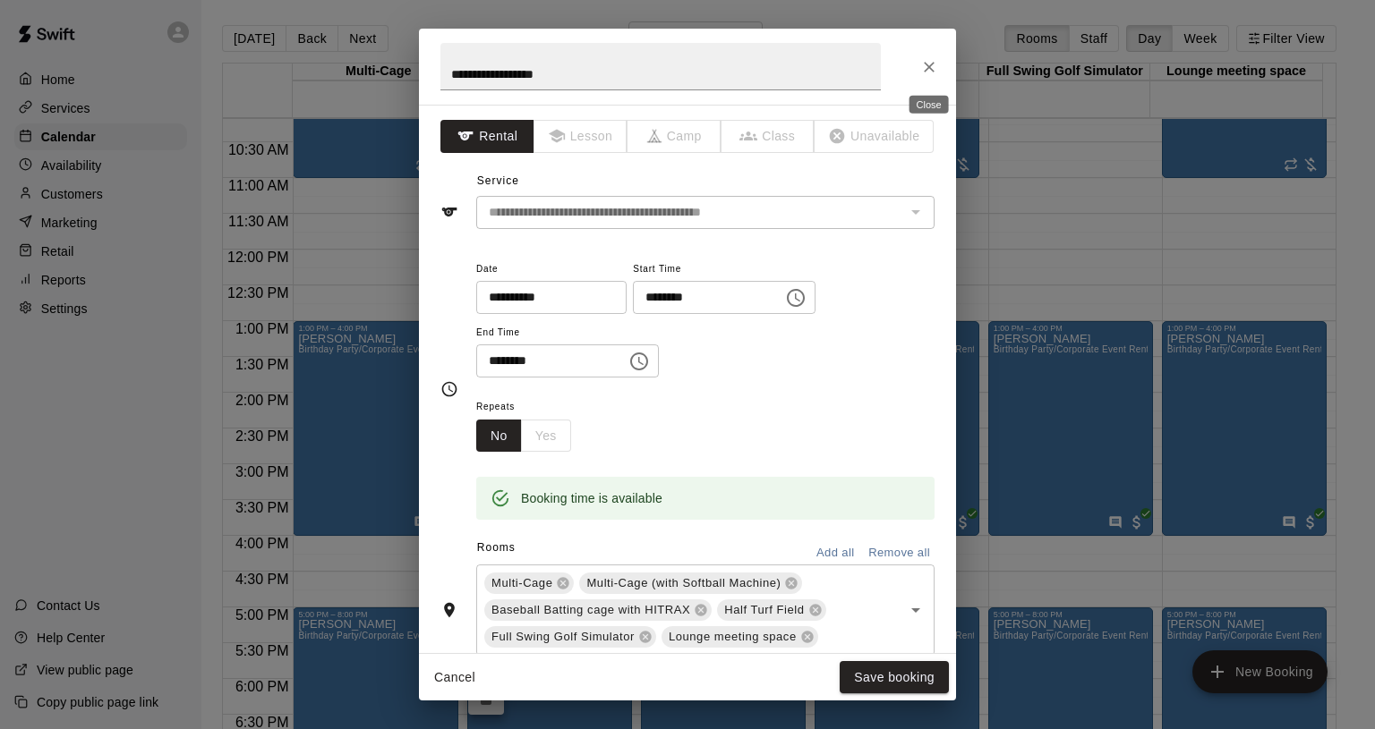
click at [936, 67] on icon "Close" at bounding box center [929, 67] width 18 height 18
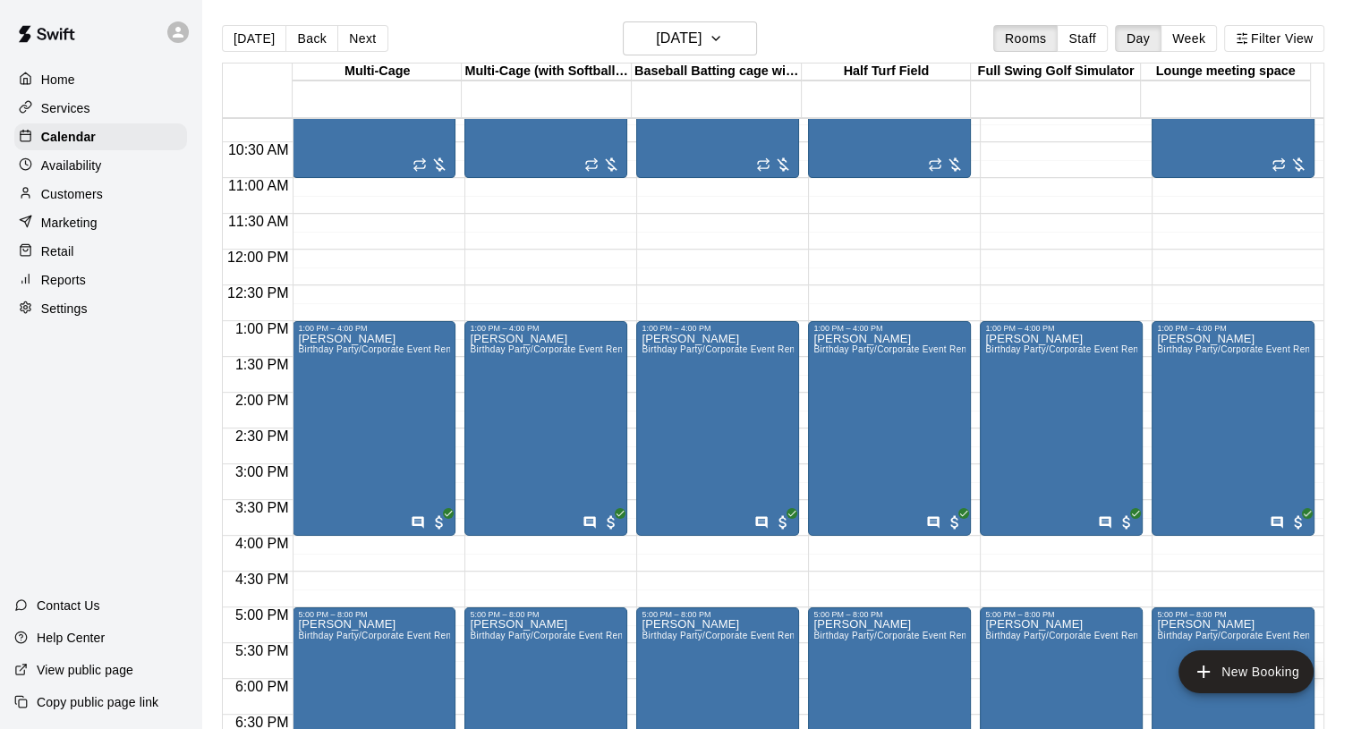
click at [79, 133] on p "Calendar" at bounding box center [68, 137] width 55 height 18
click at [89, 146] on p "Calendar" at bounding box center [68, 137] width 55 height 18
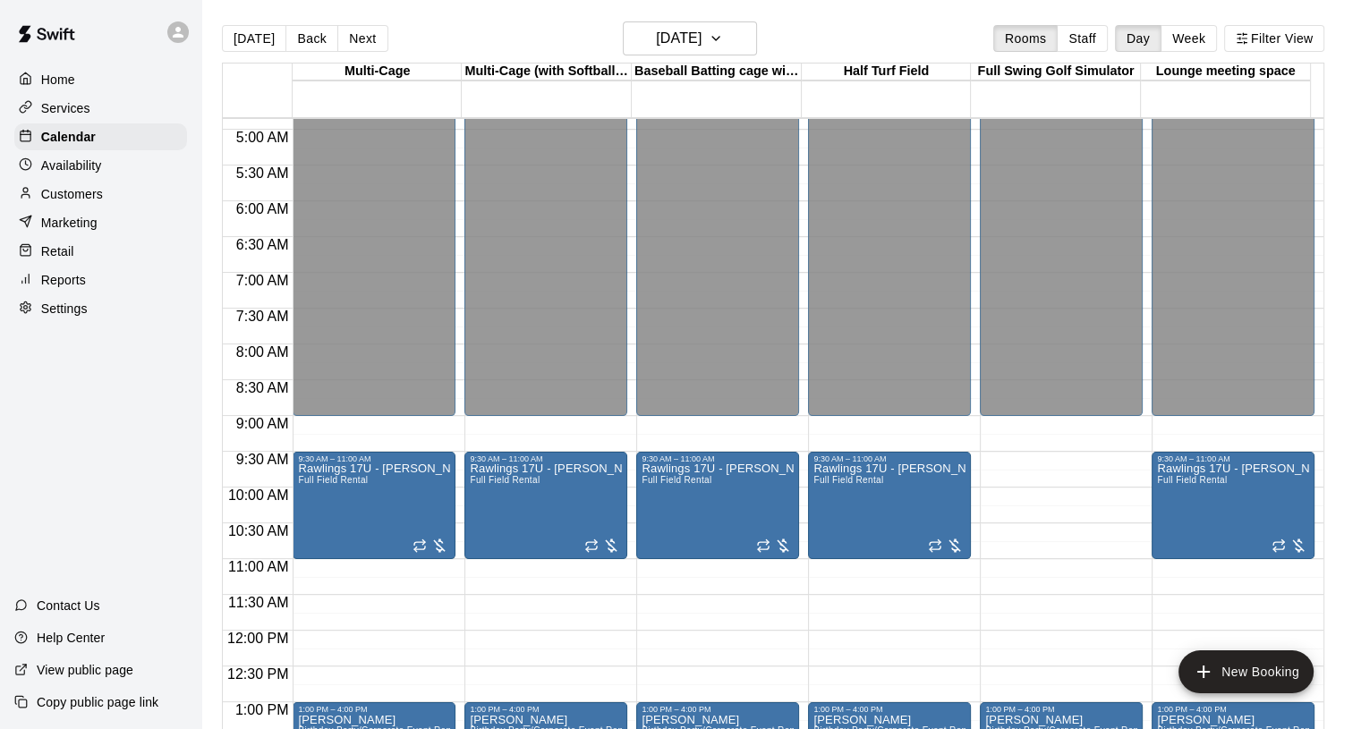
scroll to position [13, 0]
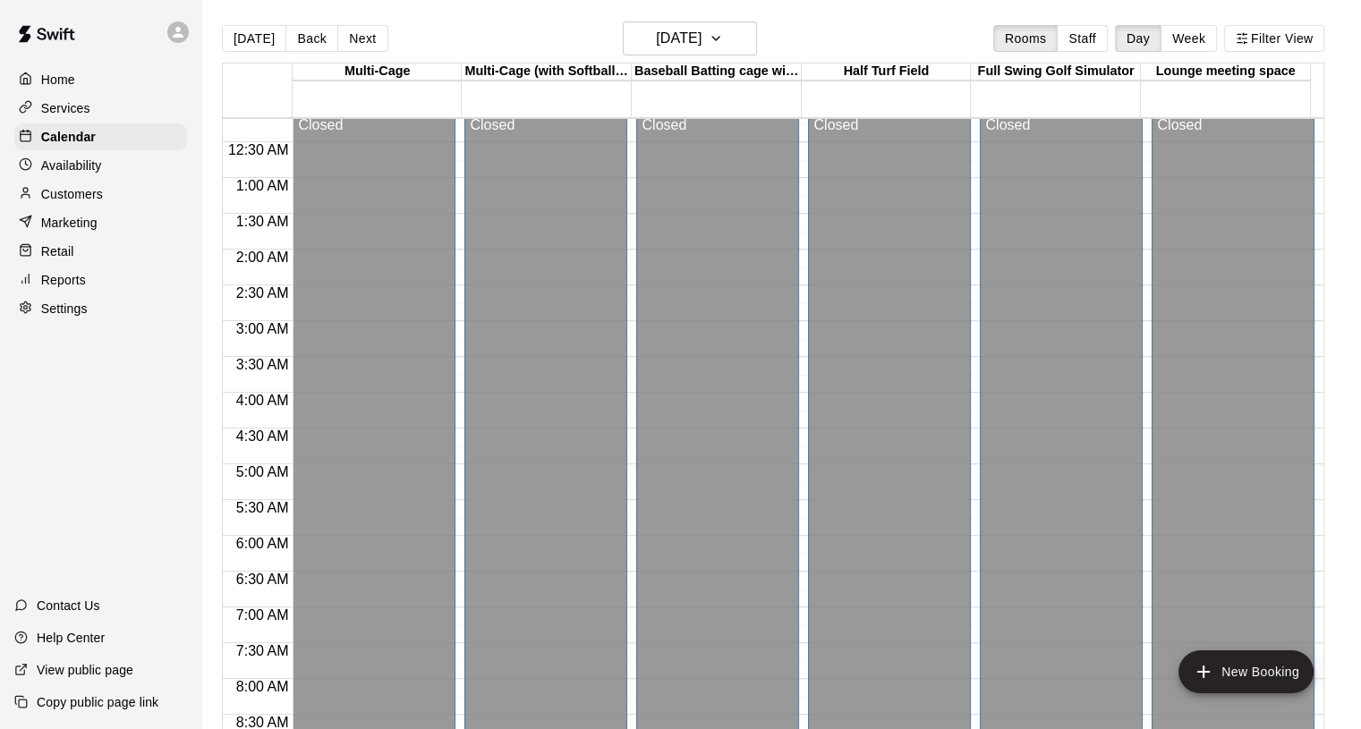
click at [35, 67] on div "Home" at bounding box center [100, 79] width 173 height 27
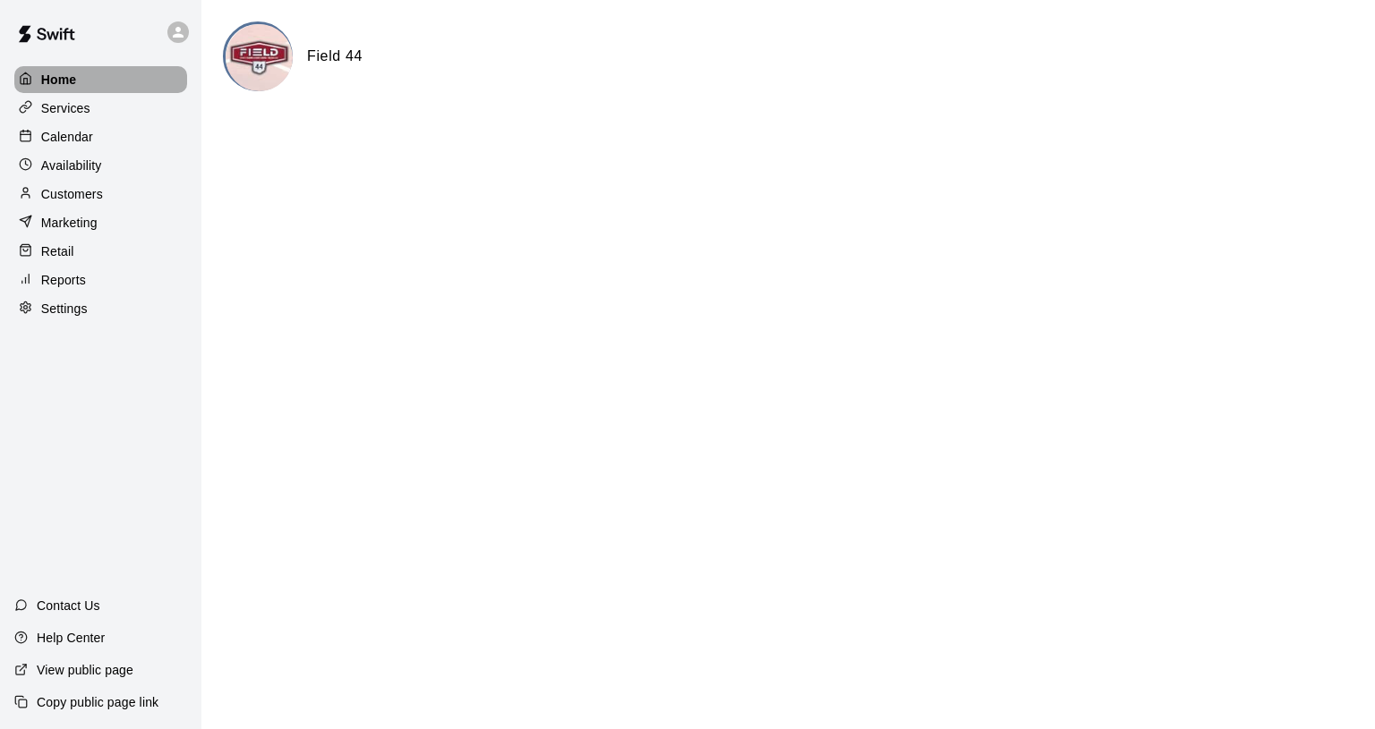
click at [39, 81] on div at bounding box center [30, 80] width 22 height 17
click at [60, 114] on p "Services" at bounding box center [65, 108] width 49 height 18
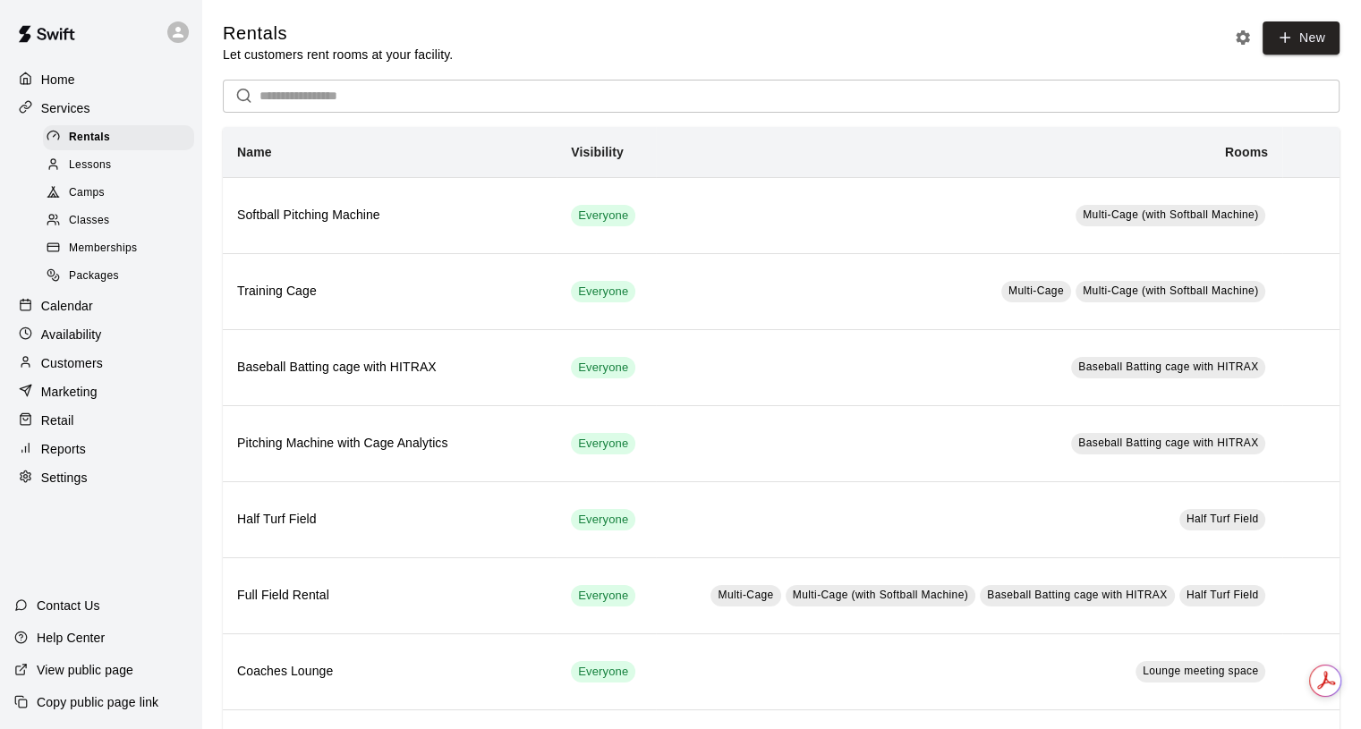
click at [49, 312] on p "Calendar" at bounding box center [67, 306] width 52 height 18
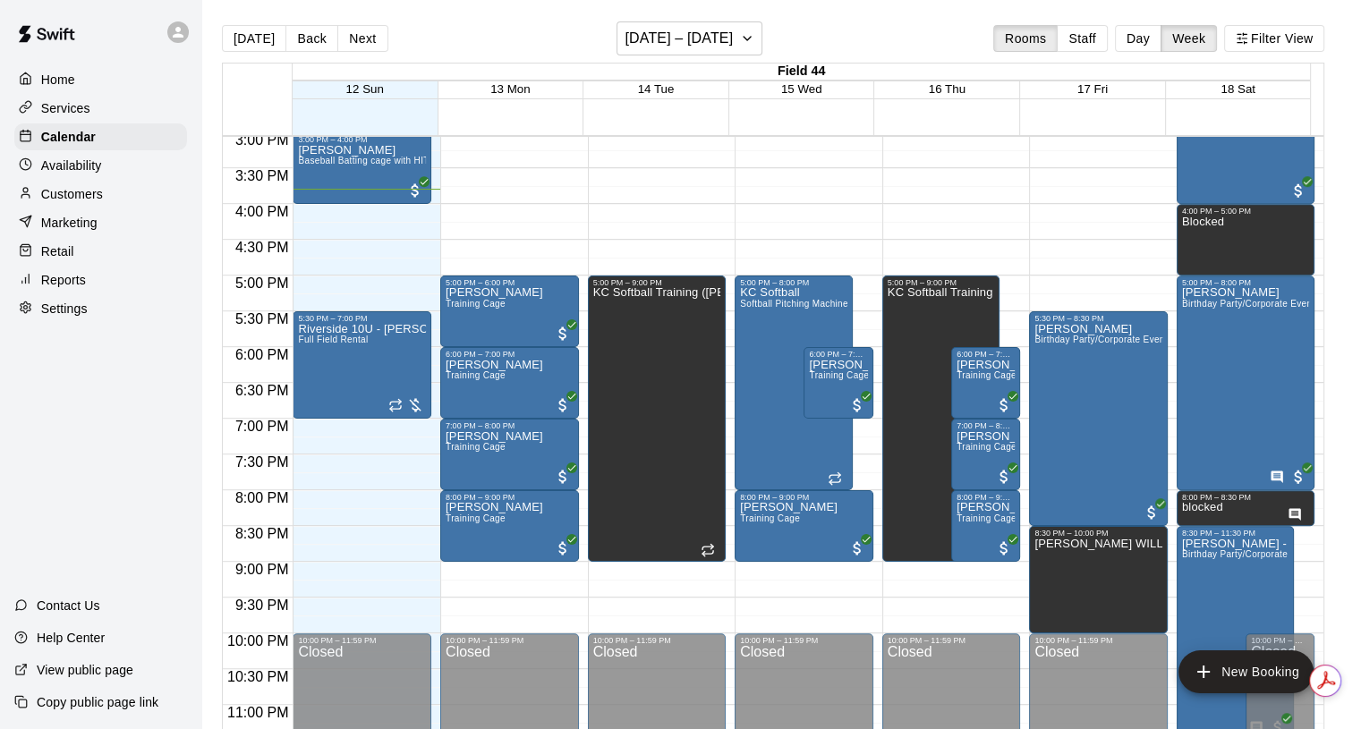
scroll to position [1104, 0]
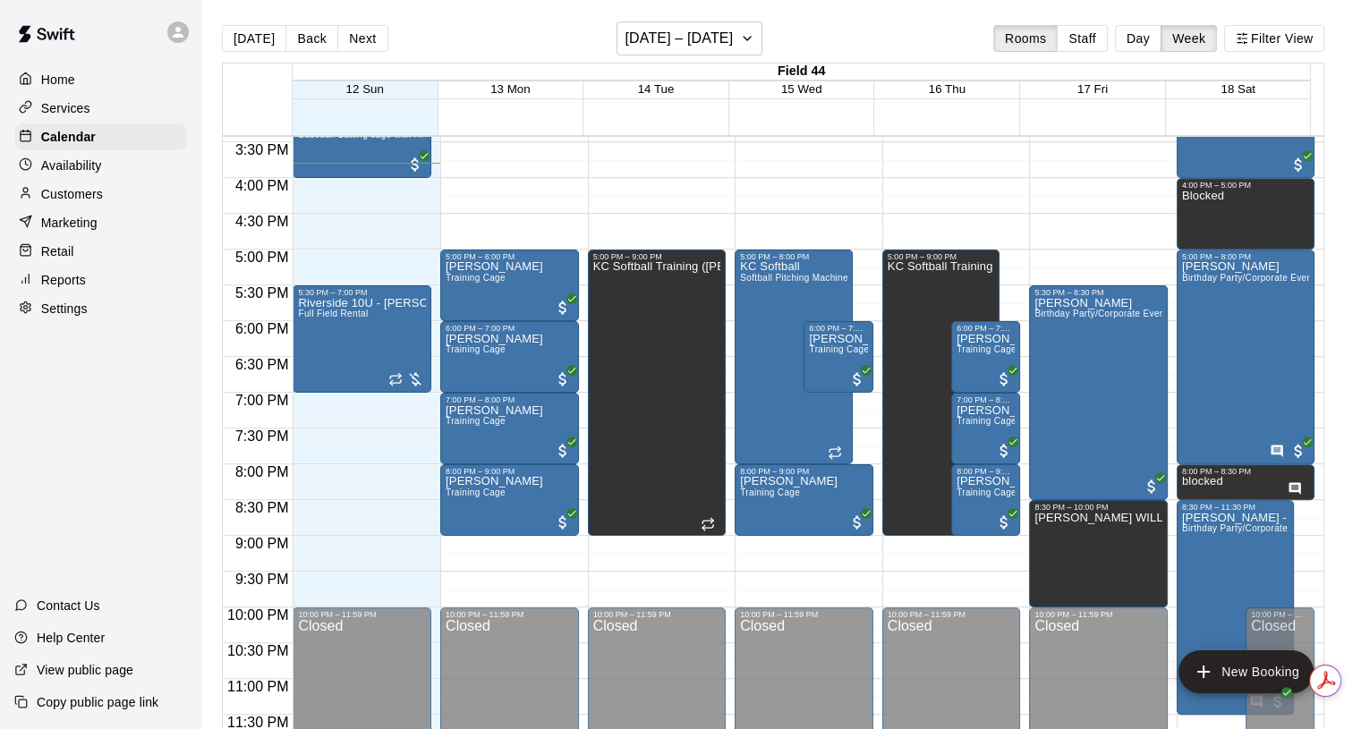
click at [1157, 35] on button "Day" at bounding box center [1138, 38] width 47 height 27
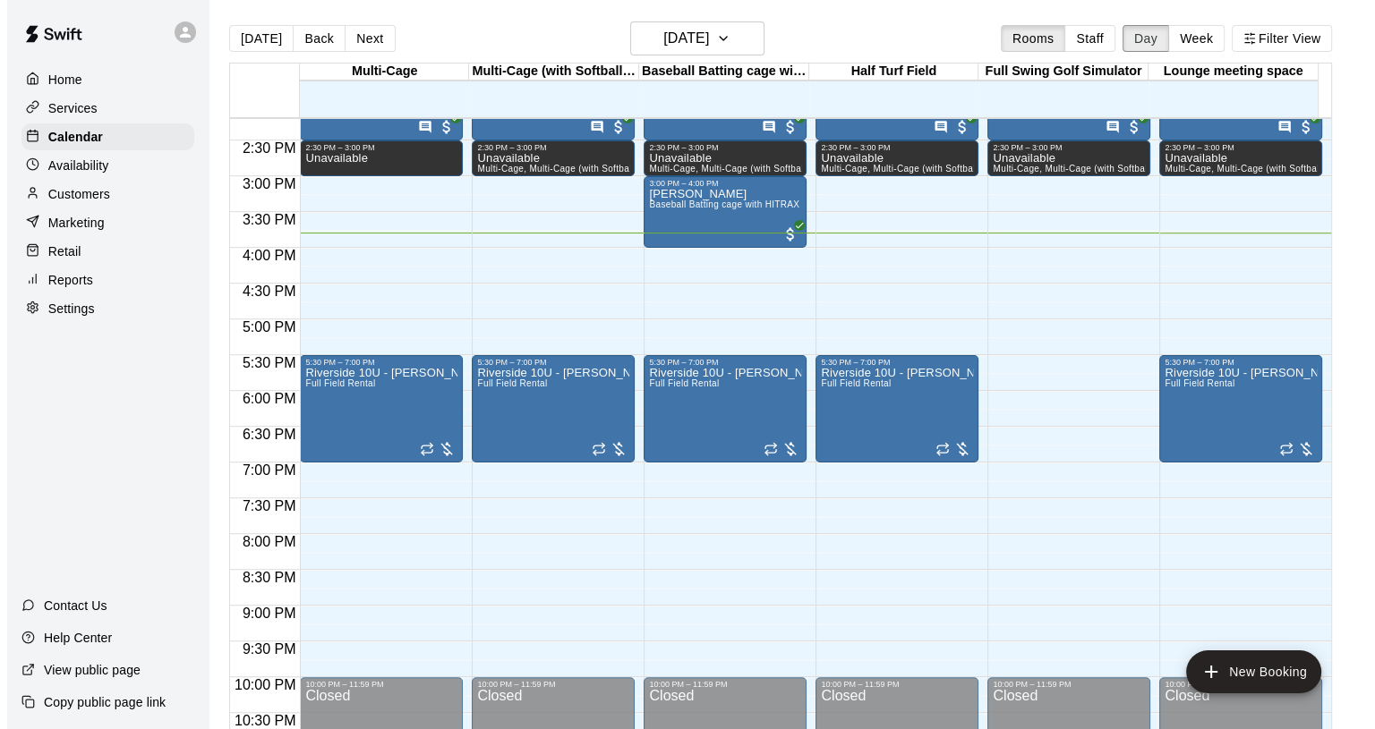
scroll to position [908, 0]
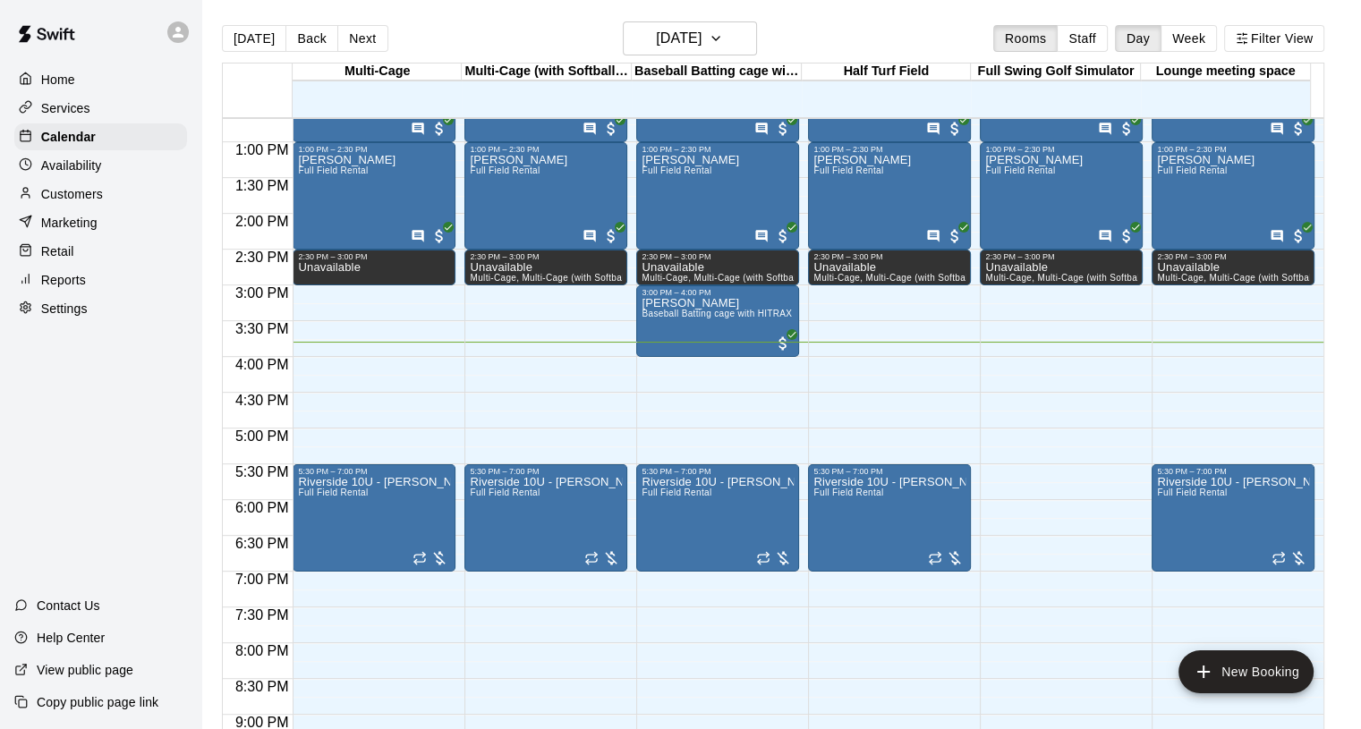
click at [308, 364] on div "12:00 AM – 10:00 AM Closed 11:30 AM – 1:00 PM [PERSON_NAME] Full Field Rental 9…" at bounding box center [374, 70] width 163 height 1718
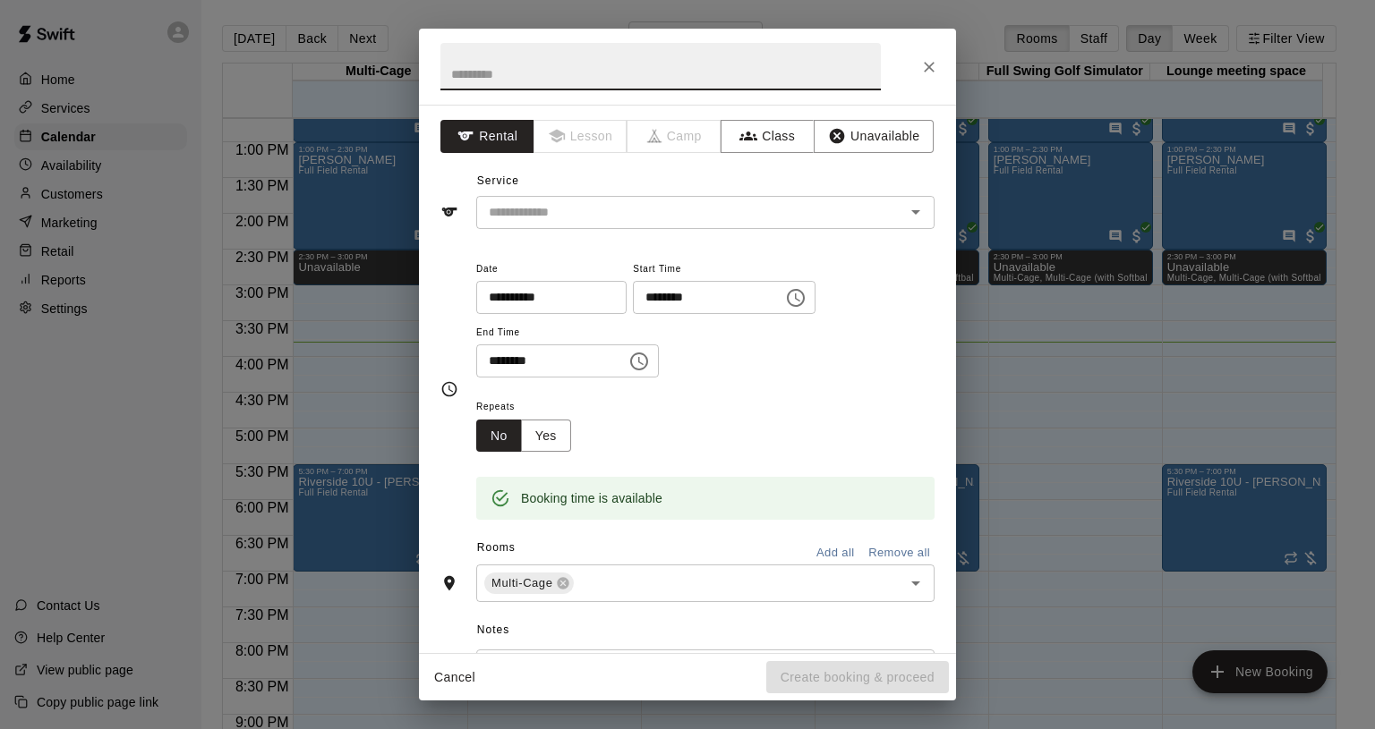
click at [880, 132] on button "Unavailable" at bounding box center [874, 136] width 120 height 33
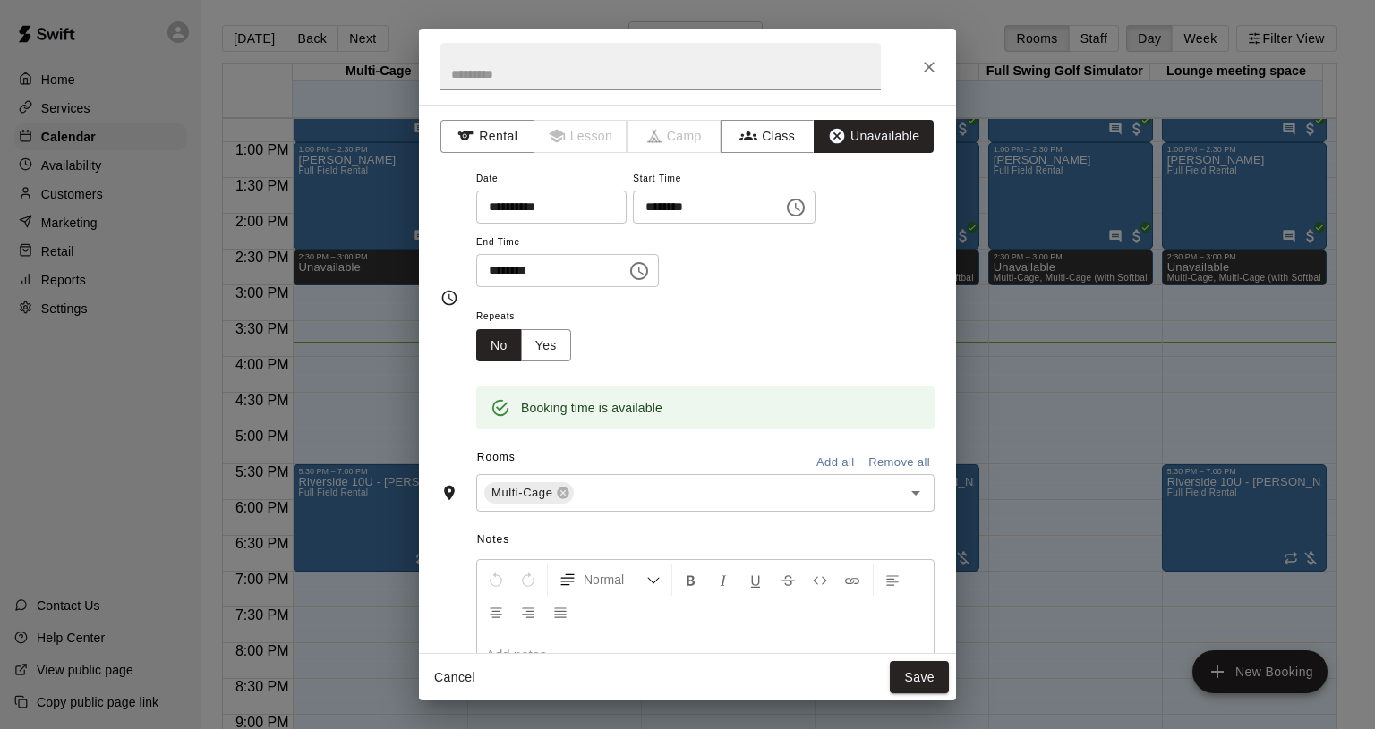
click at [650, 270] on icon "Choose time, selected time is 4:30 PM" at bounding box center [638, 270] width 21 height 21
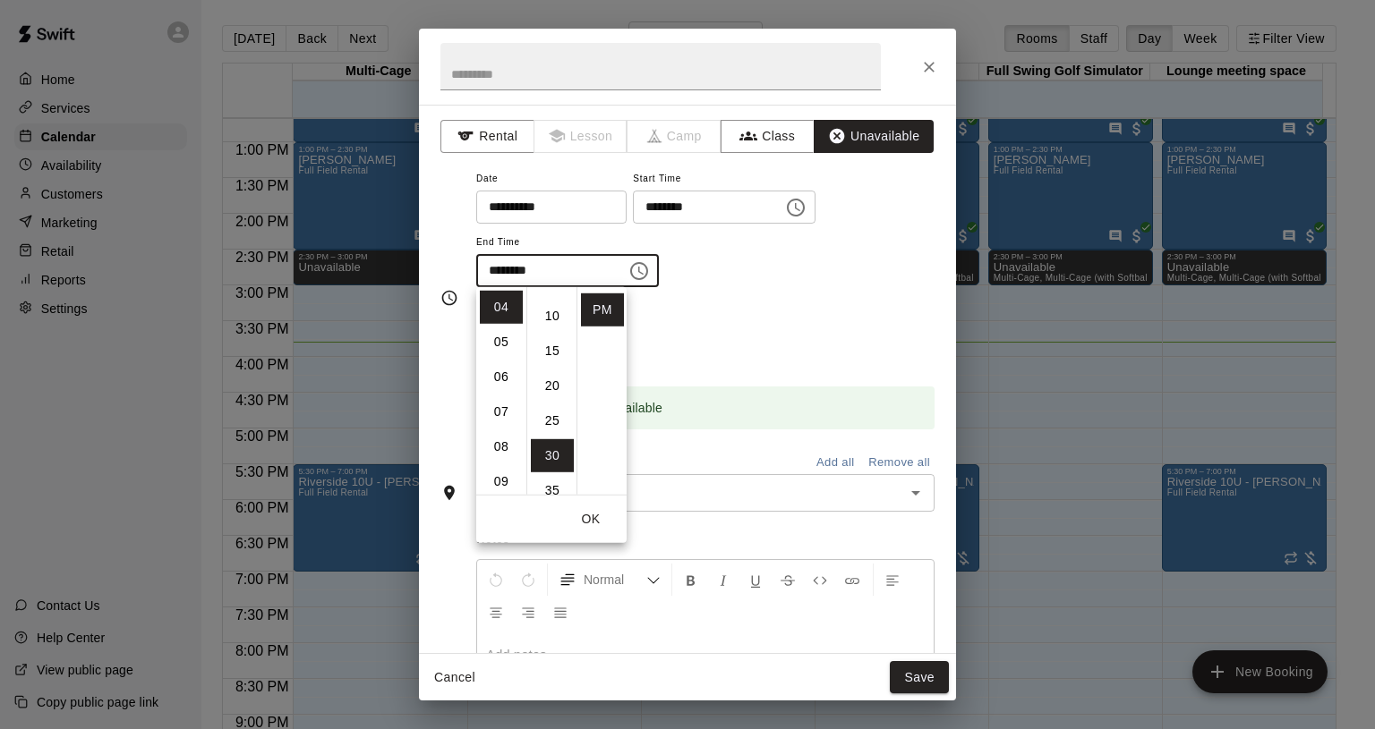
scroll to position [0, 0]
click at [556, 300] on li "00" at bounding box center [552, 307] width 43 height 33
click at [501, 343] on li "05" at bounding box center [501, 342] width 43 height 33
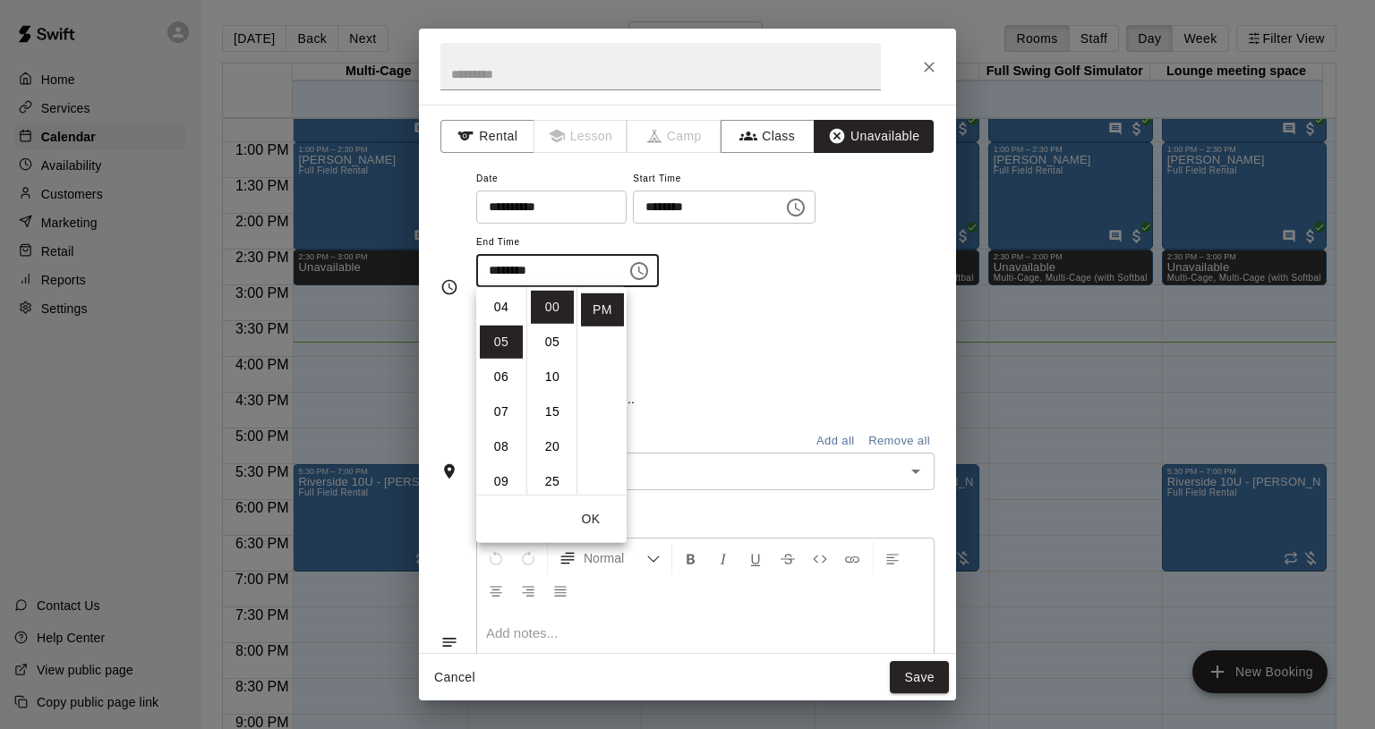
scroll to position [175, 0]
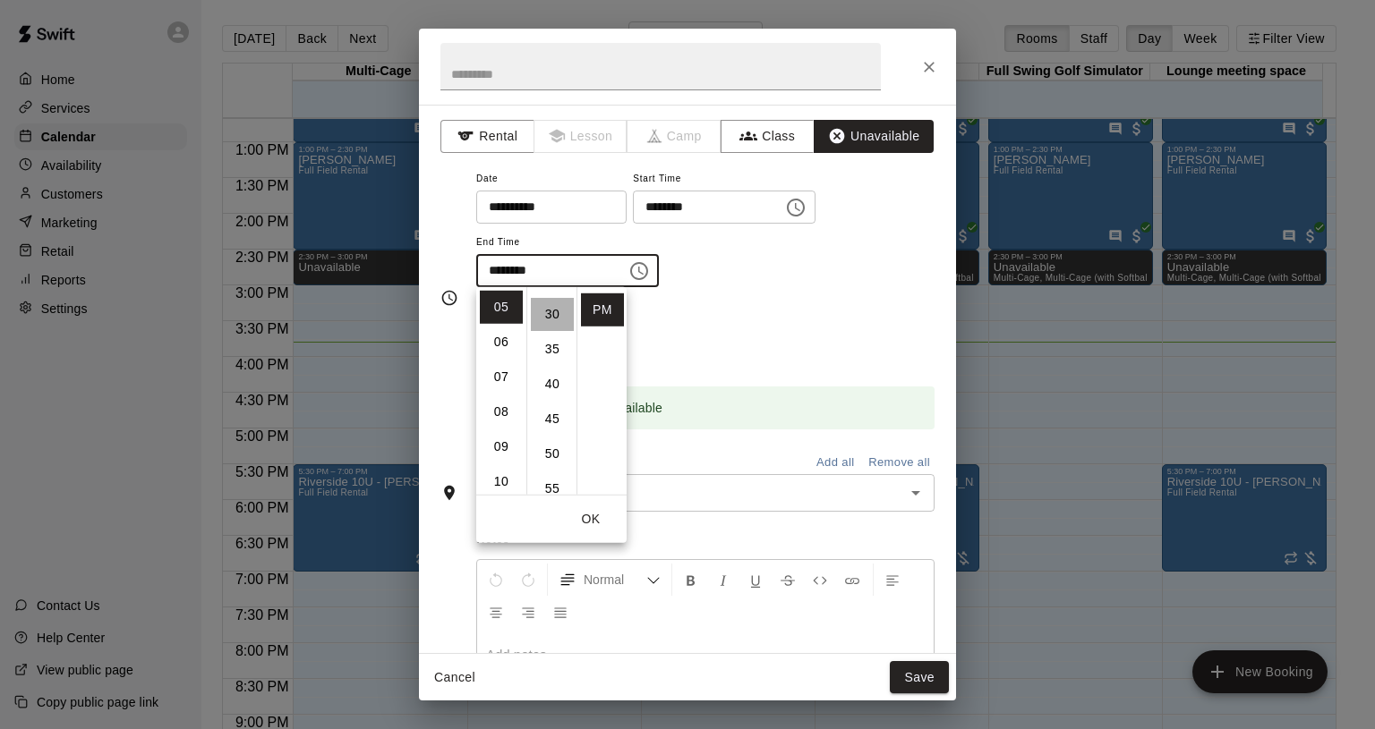
click at [552, 308] on li "30" at bounding box center [552, 314] width 43 height 33
type input "********"
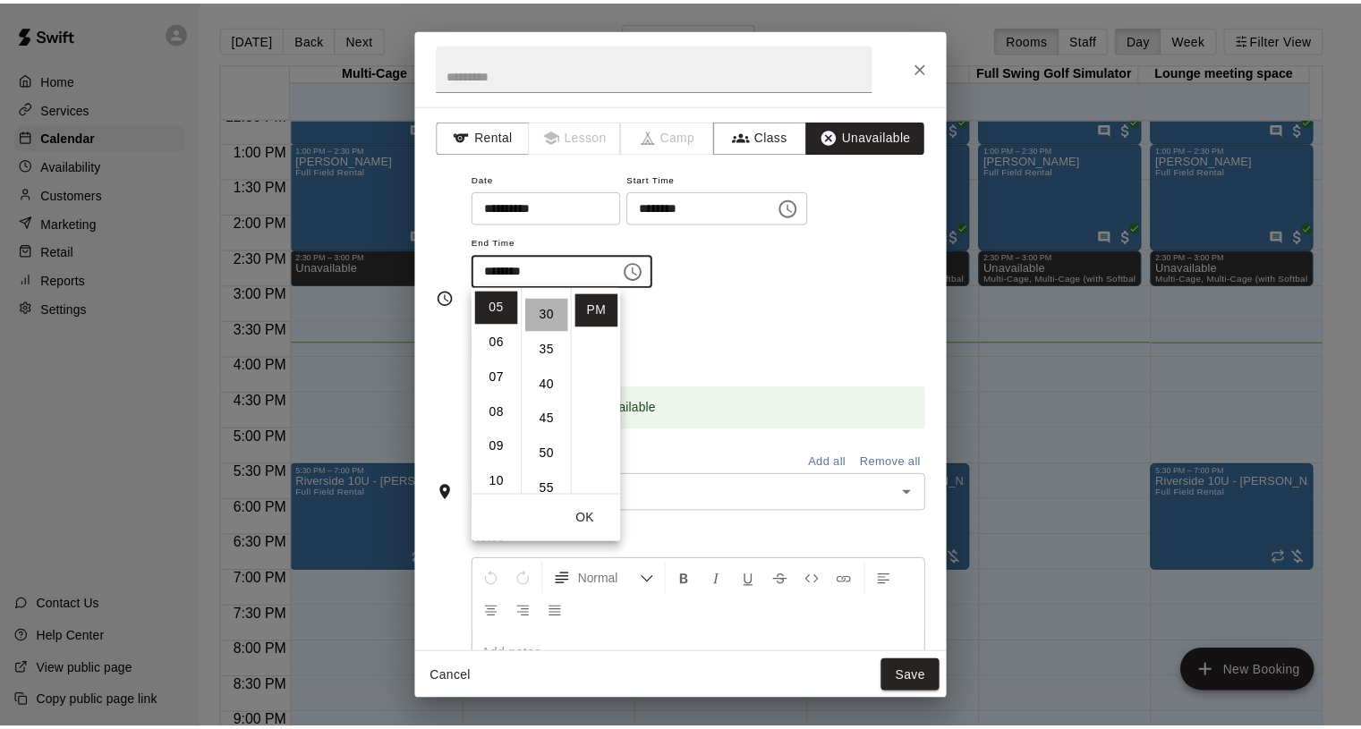
scroll to position [209, 0]
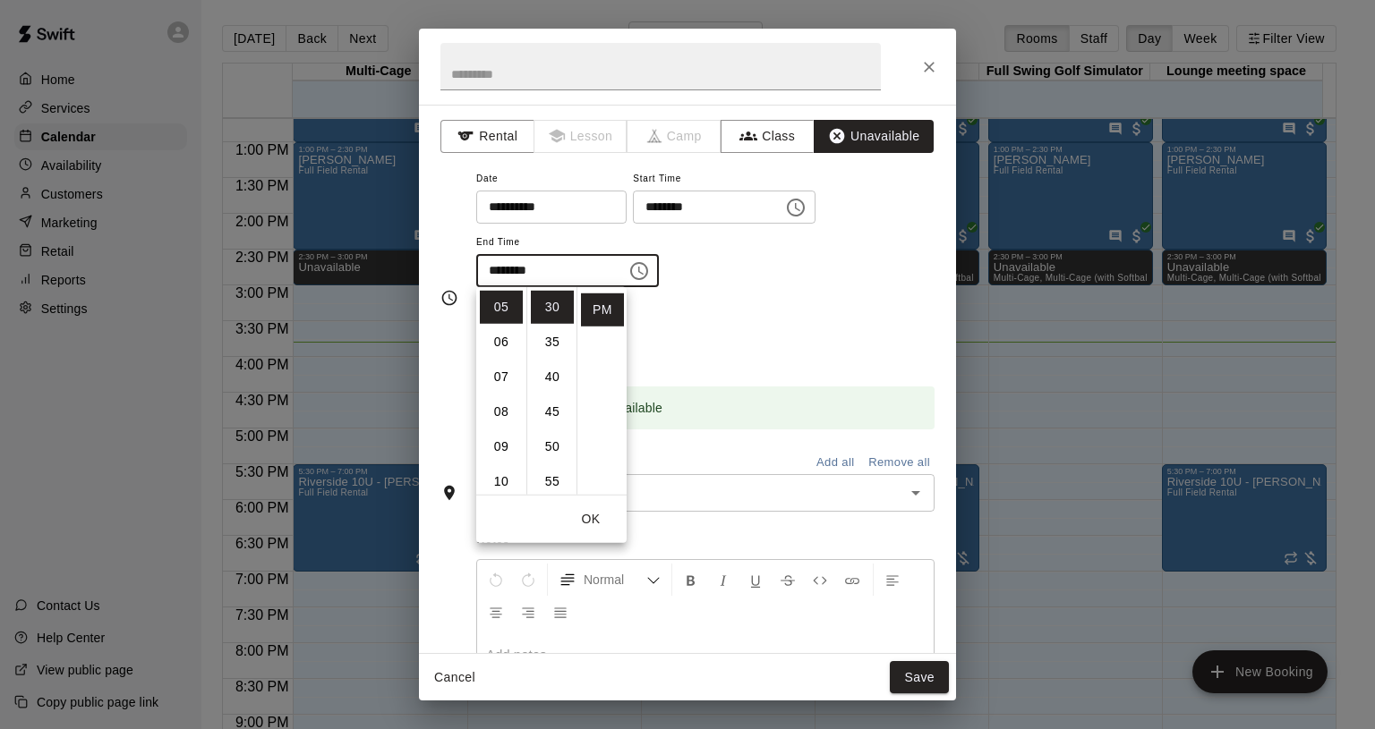
click at [755, 387] on div "Booking time is available" at bounding box center [705, 408] width 458 height 43
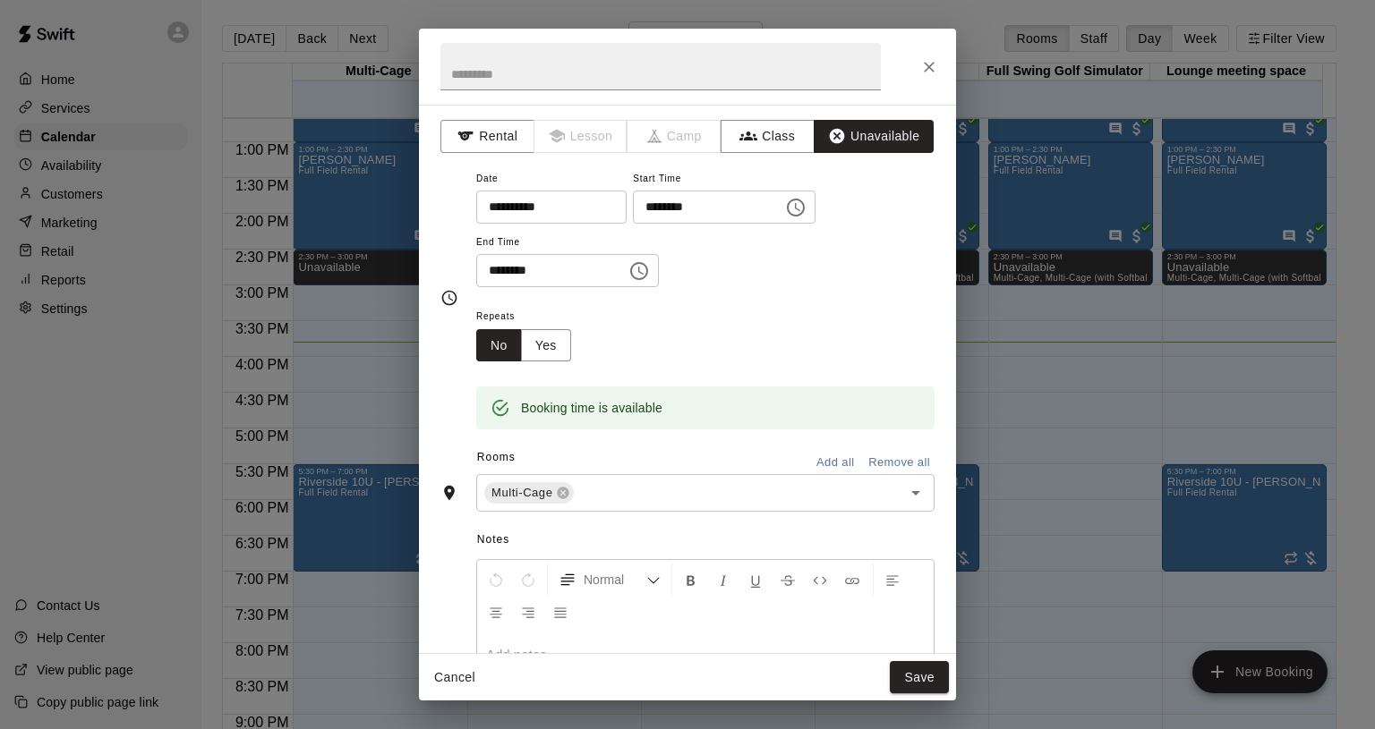
click at [831, 456] on button "Add all" at bounding box center [834, 463] width 57 height 28
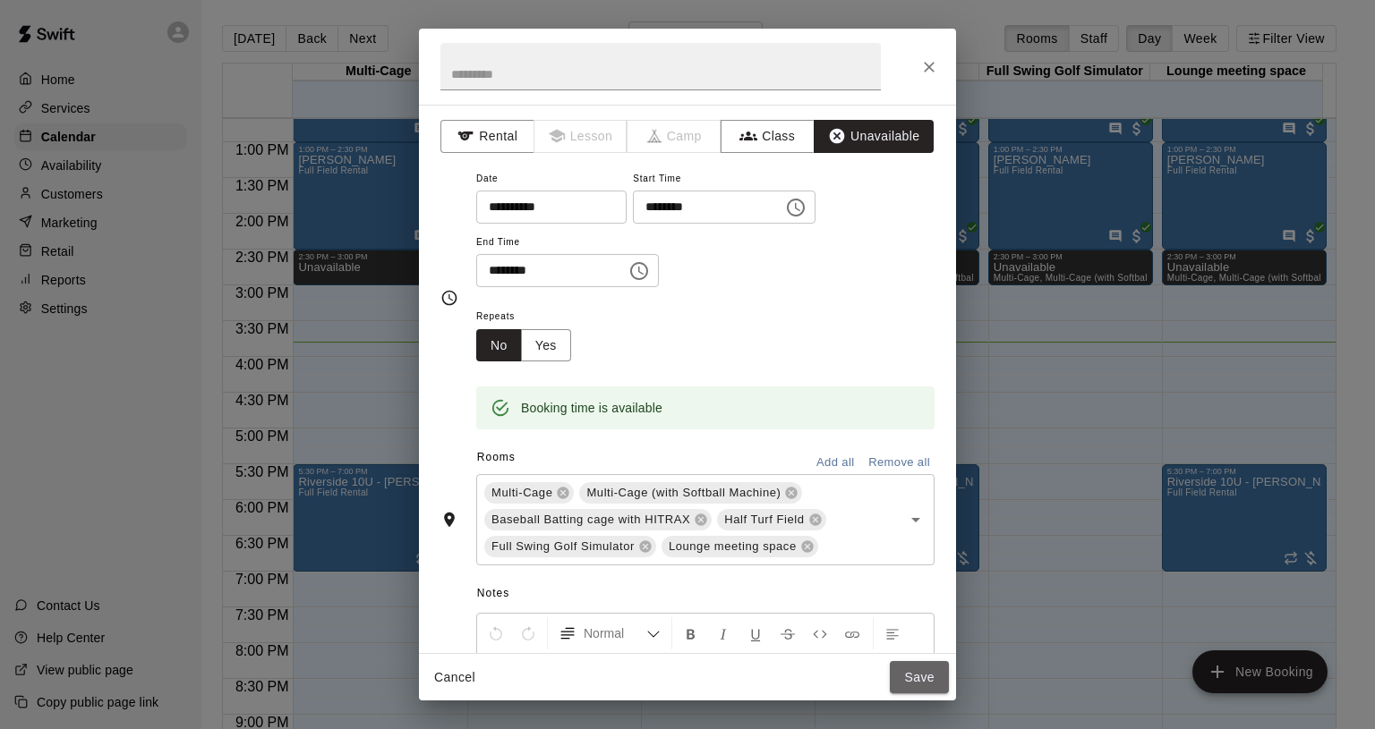
click at [933, 679] on button "Save" at bounding box center [919, 677] width 59 height 33
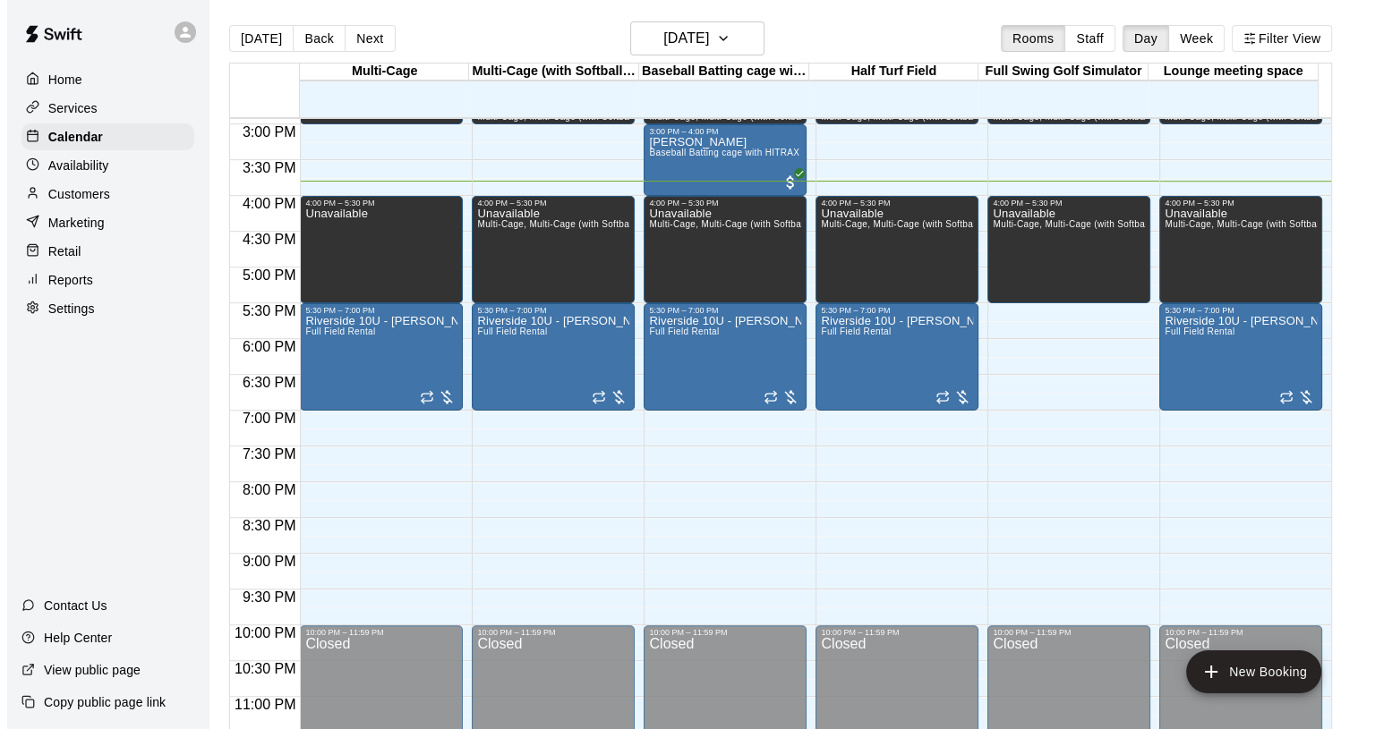
scroll to position [1087, 0]
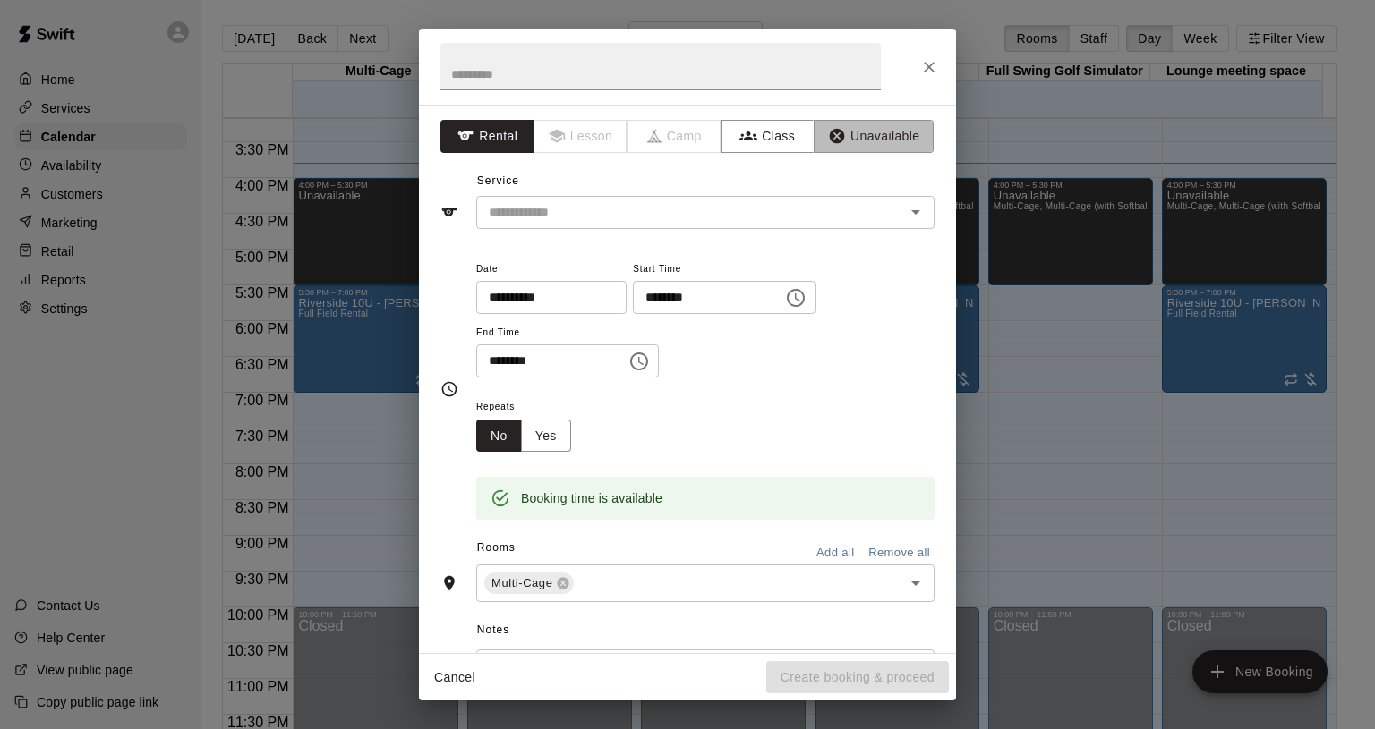
click at [856, 139] on button "Unavailable" at bounding box center [874, 136] width 120 height 33
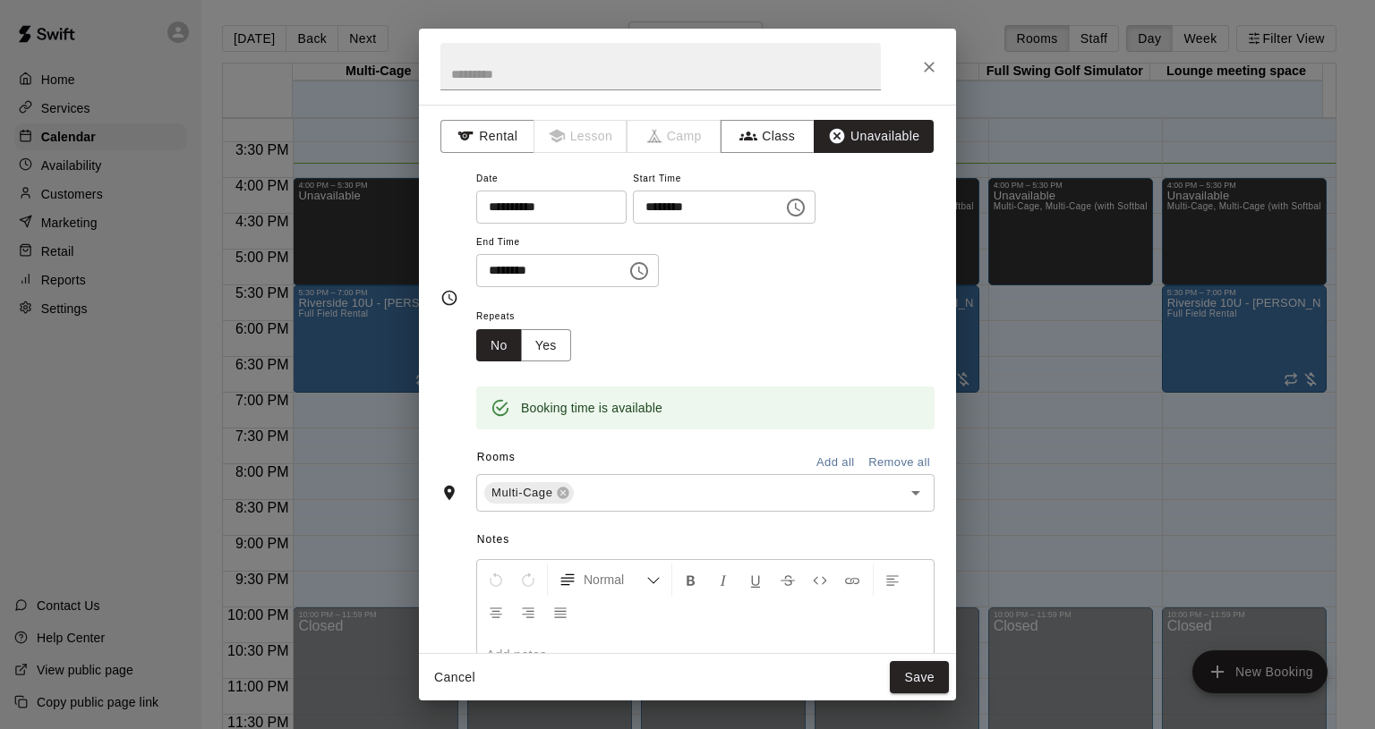
click at [691, 264] on div "**********" at bounding box center [705, 227] width 458 height 121
click at [657, 264] on button "Choose time, selected time is 7:30 PM" at bounding box center [639, 271] width 36 height 36
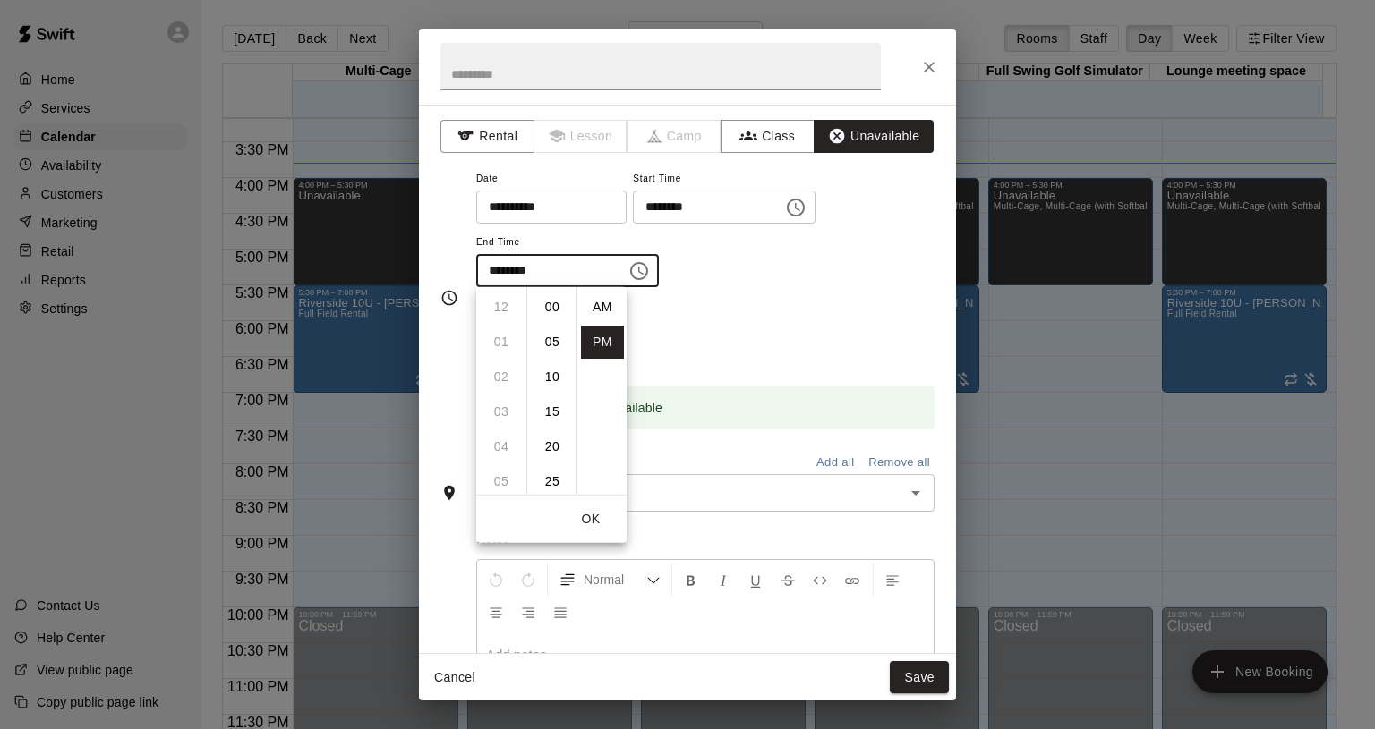
scroll to position [32, 0]
drag, startPoint x: 490, startPoint y: 418, endPoint x: 501, endPoint y: 412, distance: 12.4
click at [490, 418] on li "10" at bounding box center [501, 412] width 43 height 33
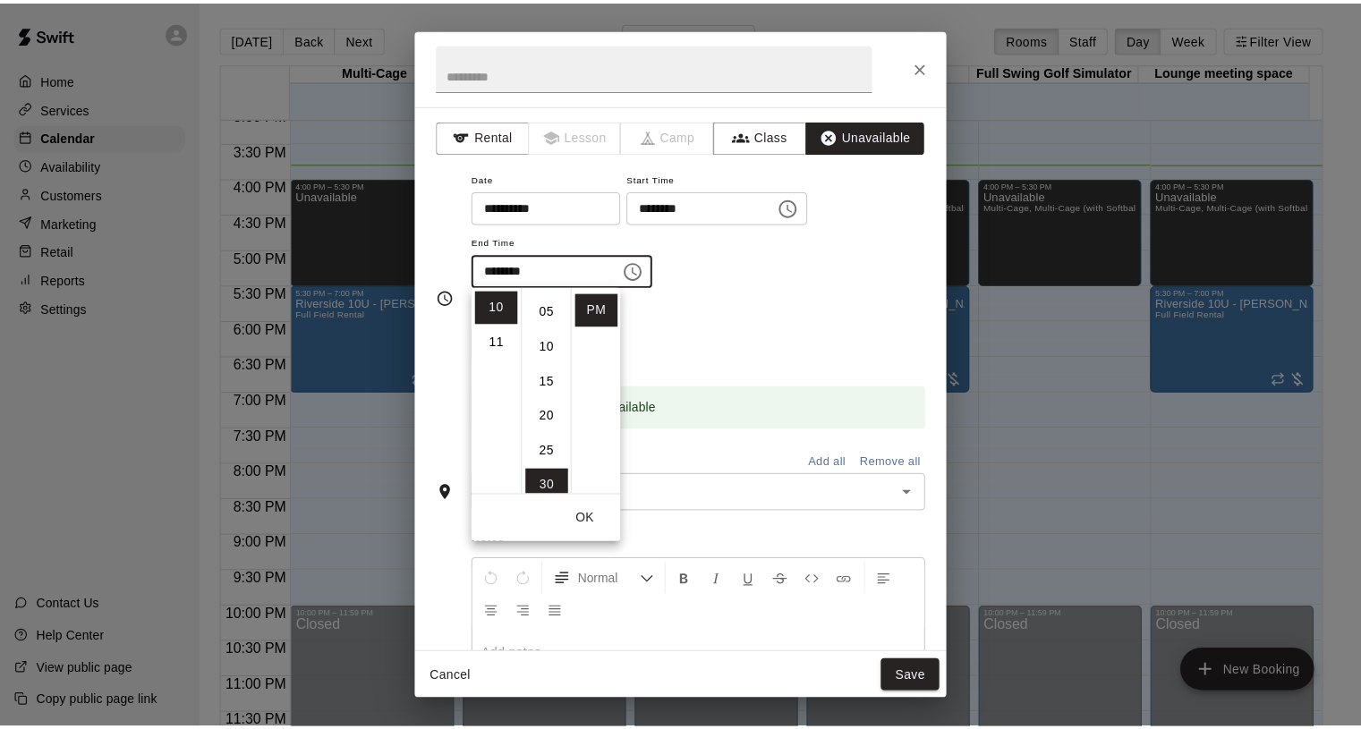
scroll to position [0, 0]
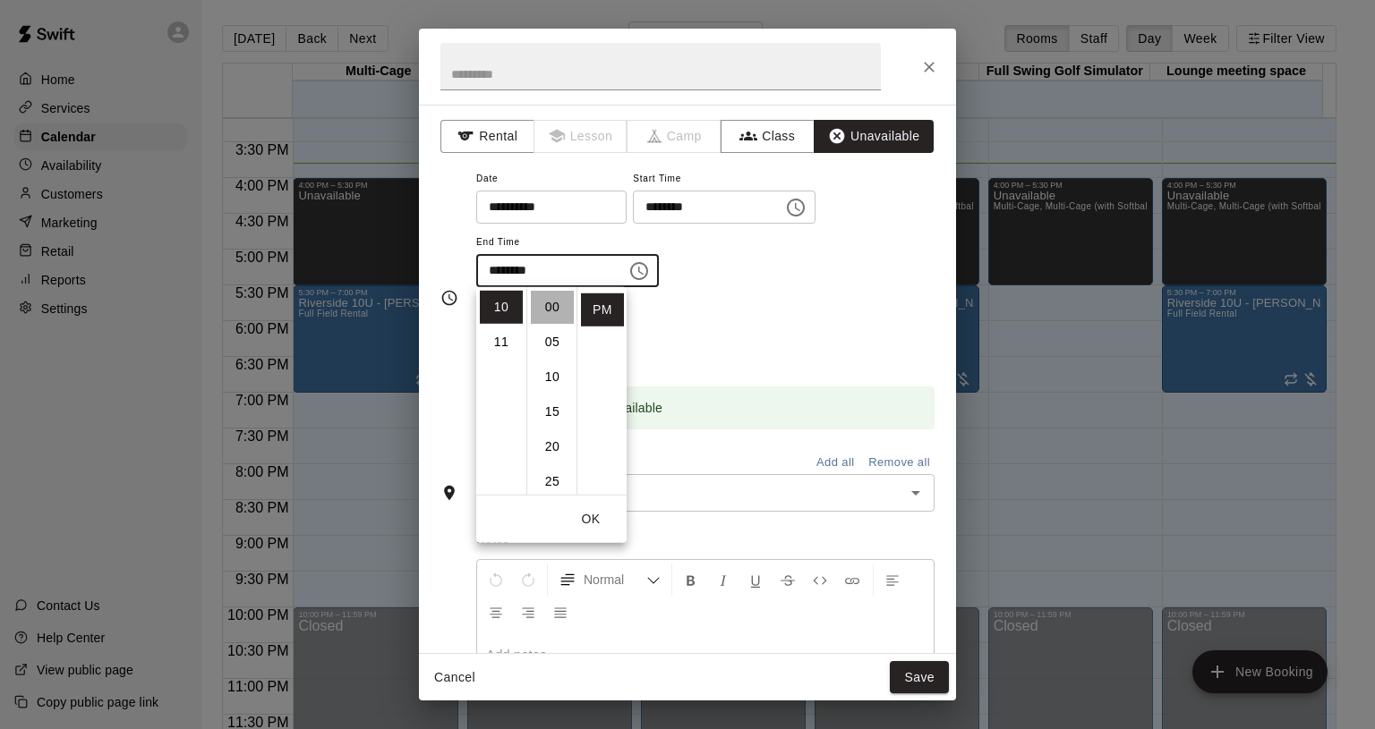
click at [558, 301] on li "00" at bounding box center [552, 307] width 43 height 33
type input "********"
click at [730, 326] on div "Repeats No Yes" at bounding box center [705, 333] width 458 height 56
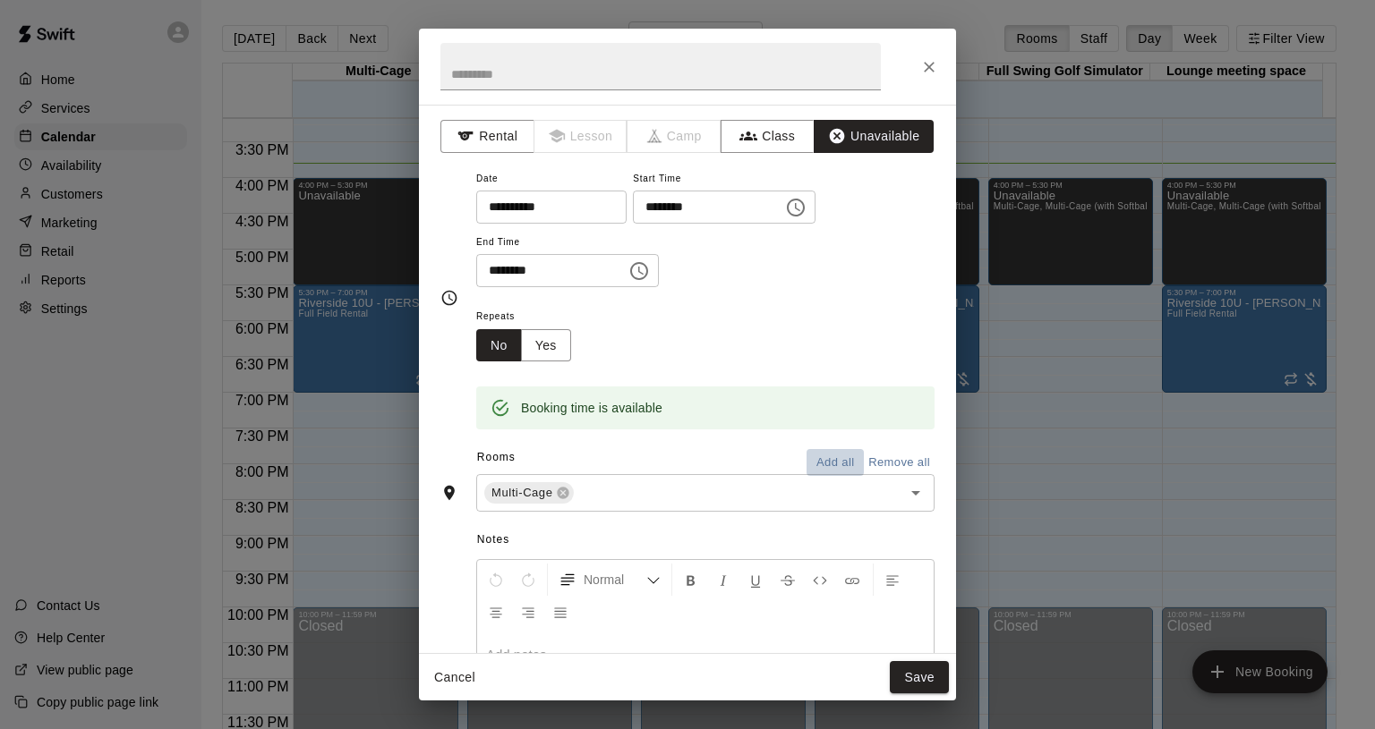
click at [806, 456] on button "Add all" at bounding box center [834, 463] width 57 height 28
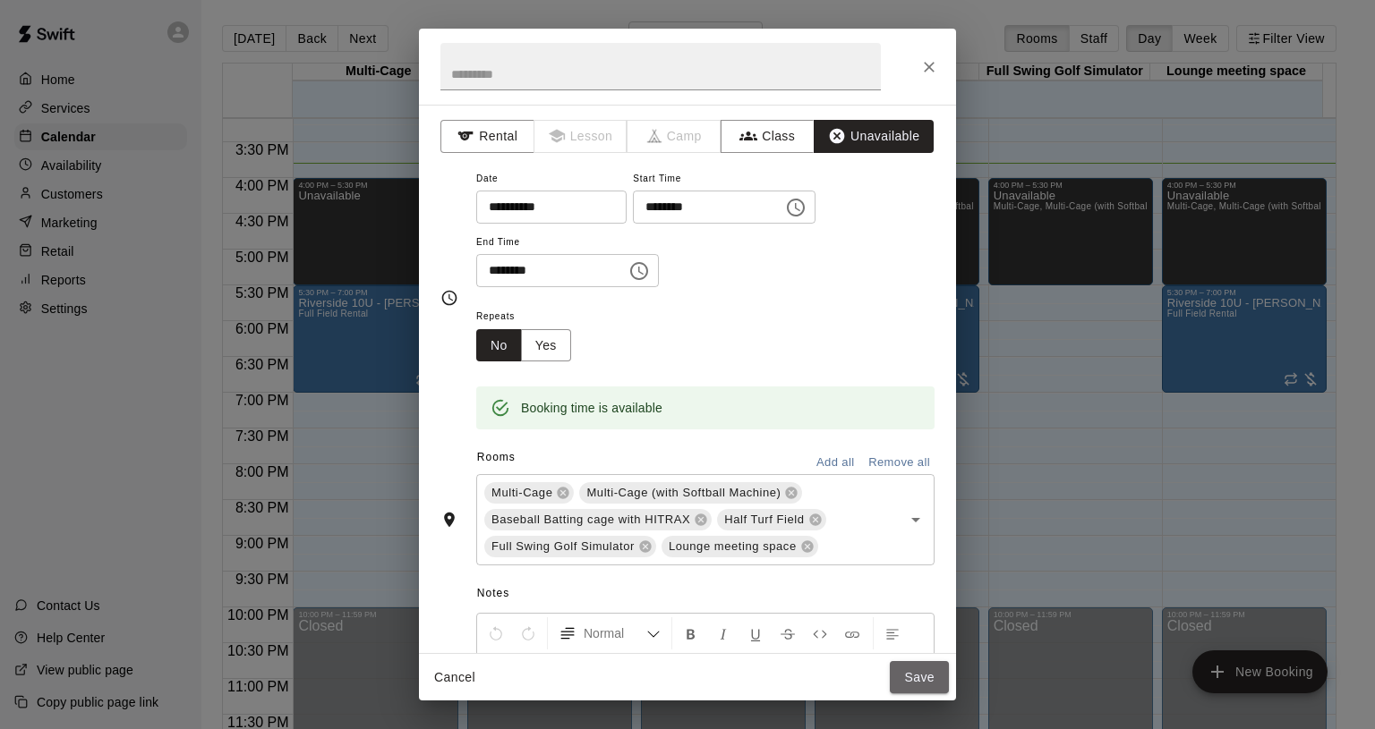
click at [909, 672] on button "Save" at bounding box center [919, 677] width 59 height 33
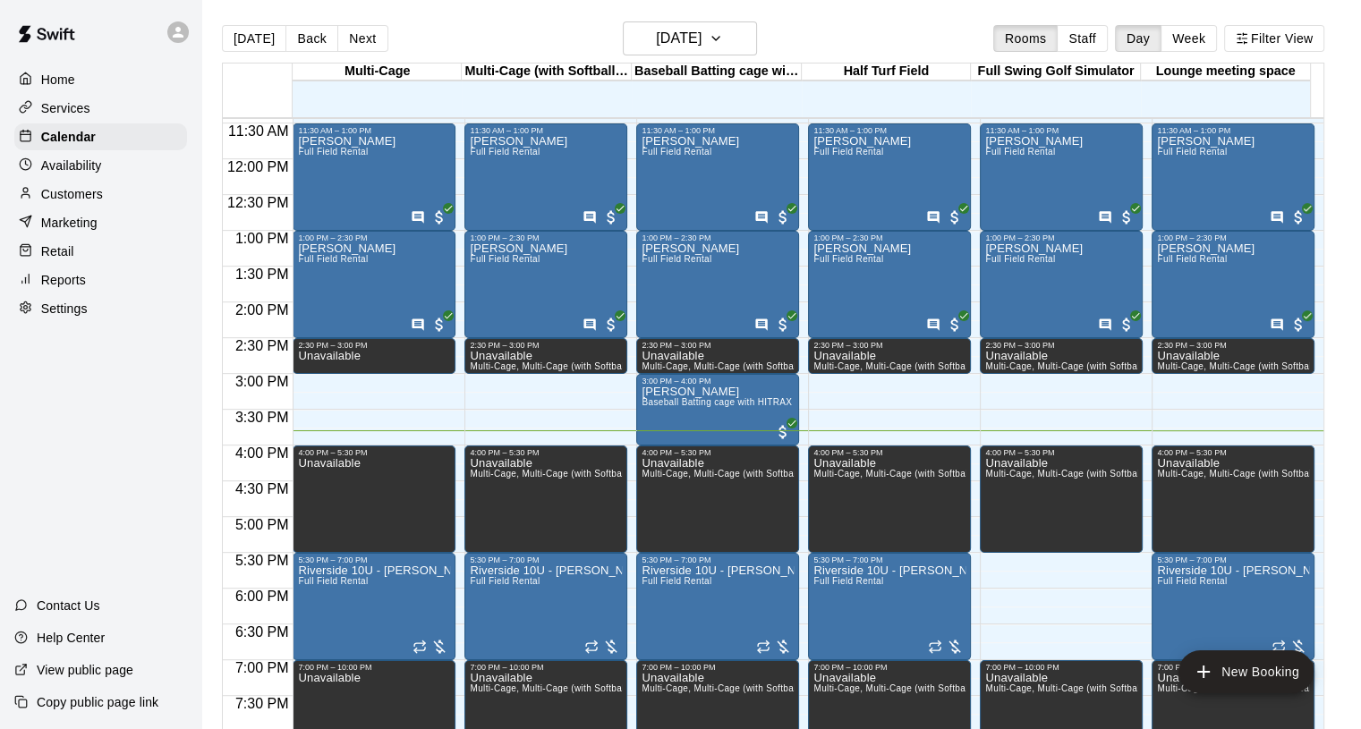
scroll to position [818, 0]
